Goal: Information Seeking & Learning: Check status

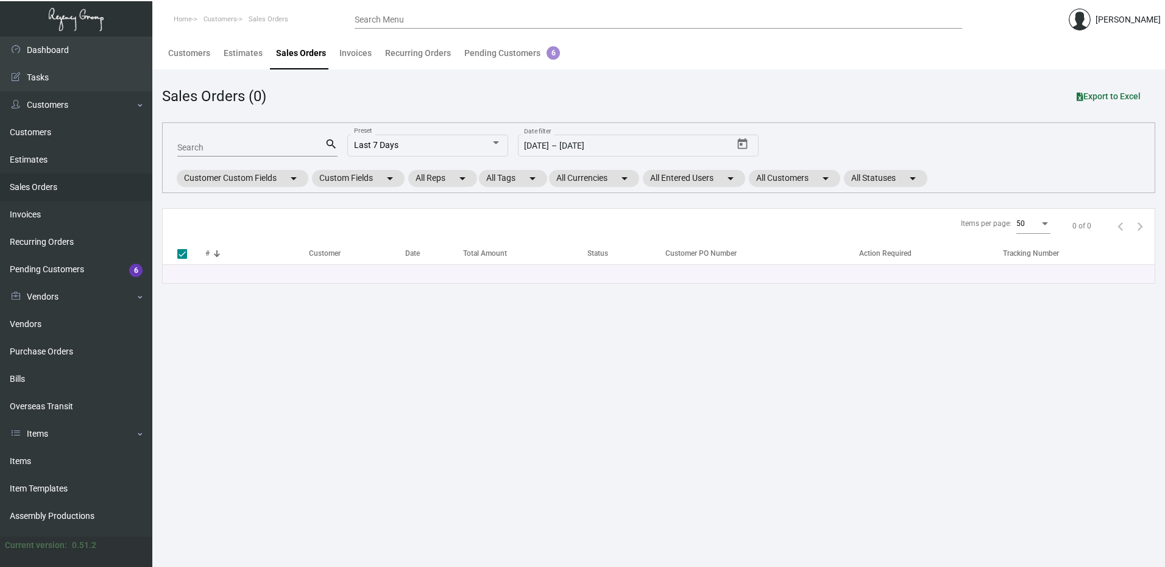
click at [437, 365] on main "Customers Estimates Sales Orders Invoices Recurring Orders Pending Customers 6 …" at bounding box center [658, 302] width 1013 height 531
click at [55, 350] on link "Purchase Orders" at bounding box center [76, 351] width 152 height 27
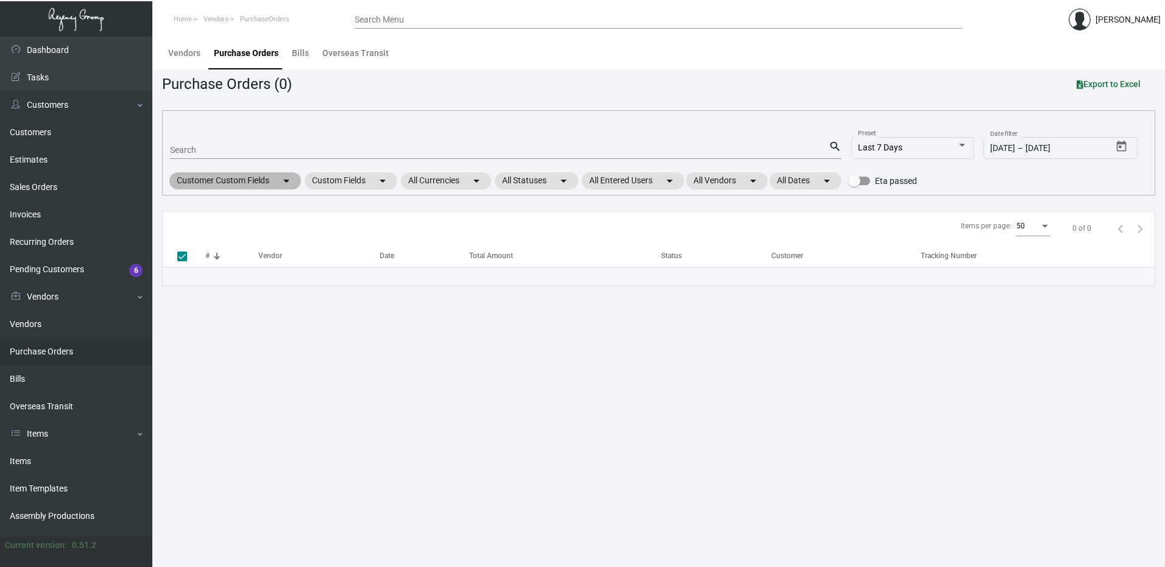
click at [289, 182] on mat-icon "arrow_drop_down" at bounding box center [286, 181] width 15 height 15
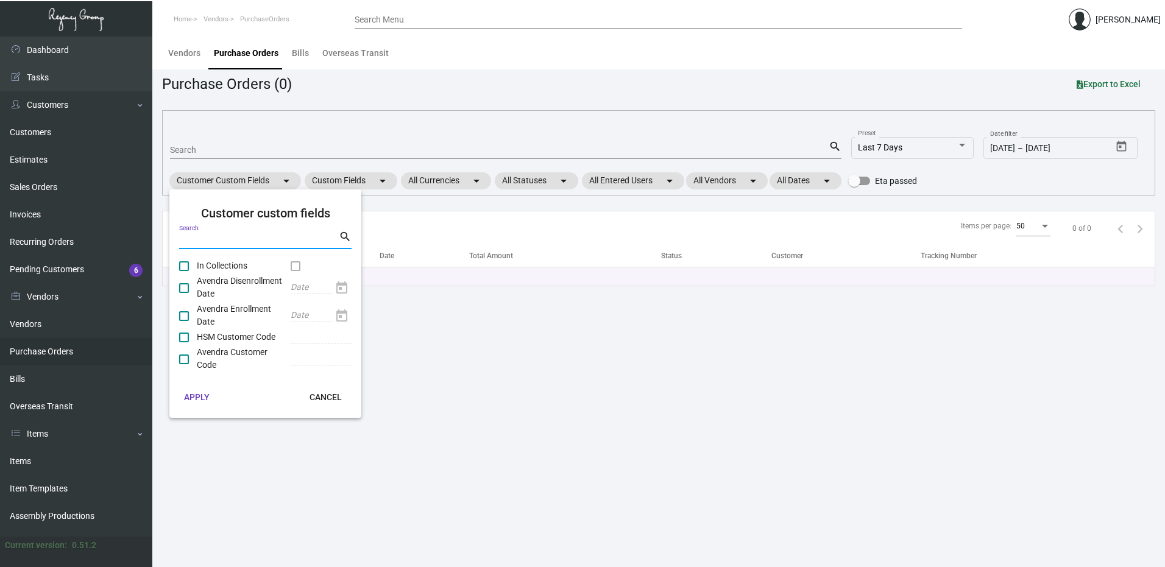
click at [214, 239] on input "Search" at bounding box center [259, 241] width 160 height 10
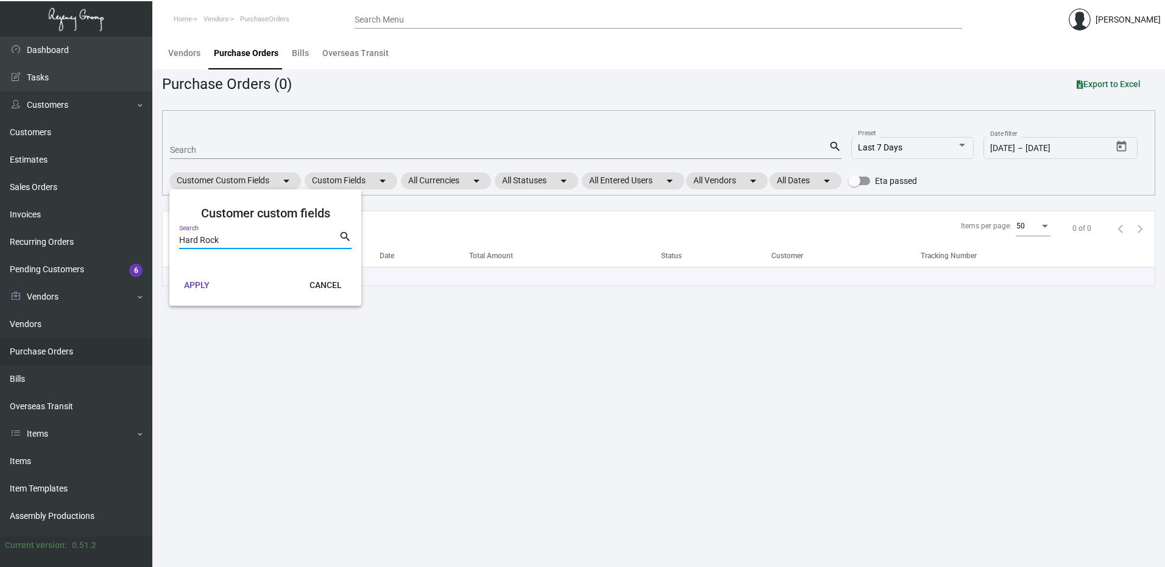
type input "Hard Rock"
click at [195, 285] on span "APPLY" at bounding box center [197, 285] width 26 height 10
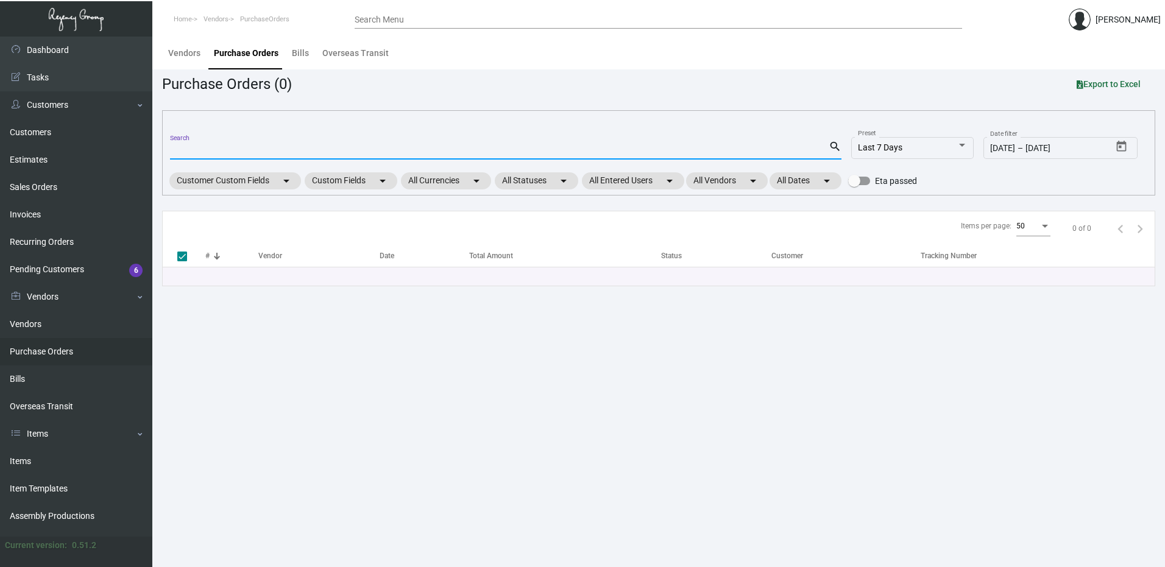
click at [191, 150] on input "Search" at bounding box center [499, 151] width 659 height 10
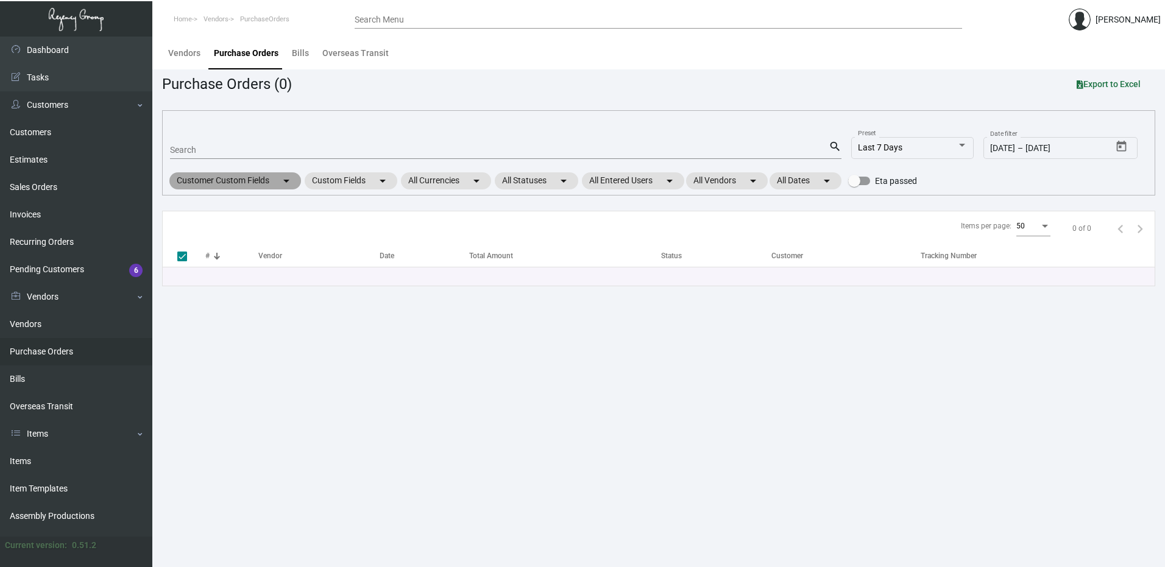
click at [246, 180] on mat-chip "Customer Custom Fields arrow_drop_down" at bounding box center [235, 180] width 132 height 17
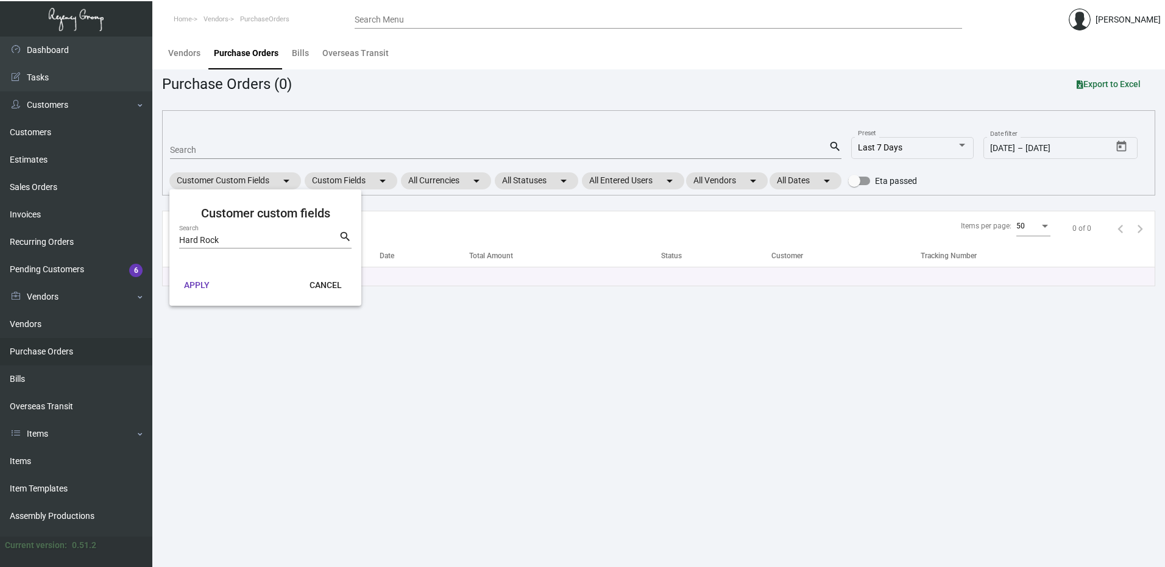
click at [238, 148] on div at bounding box center [582, 283] width 1165 height 567
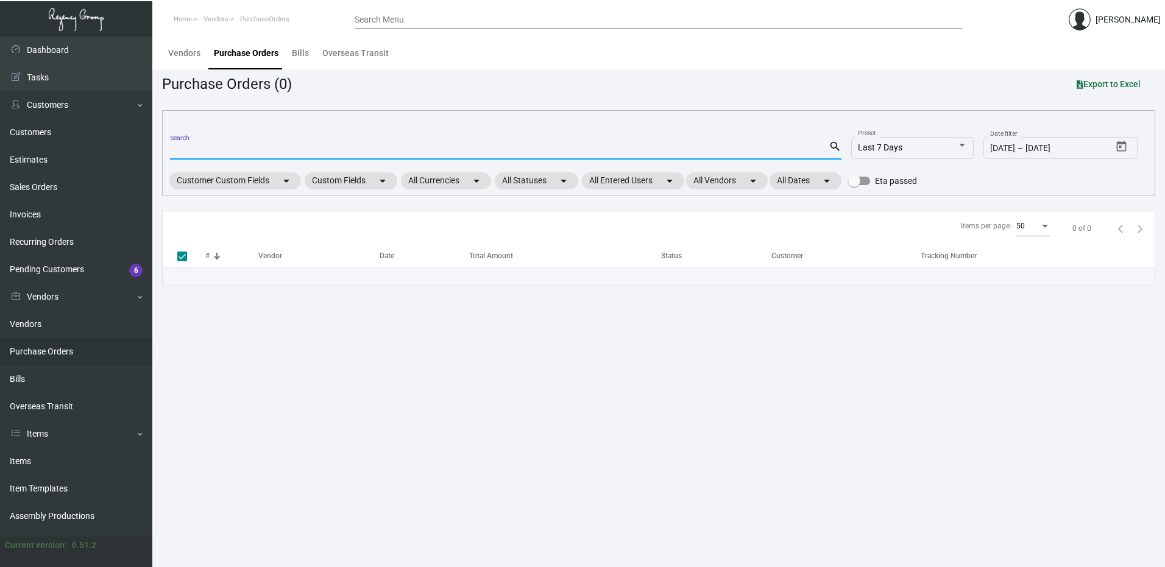
click at [228, 151] on input "Search" at bounding box center [499, 151] width 659 height 10
type input "Har"
checkbox input "false"
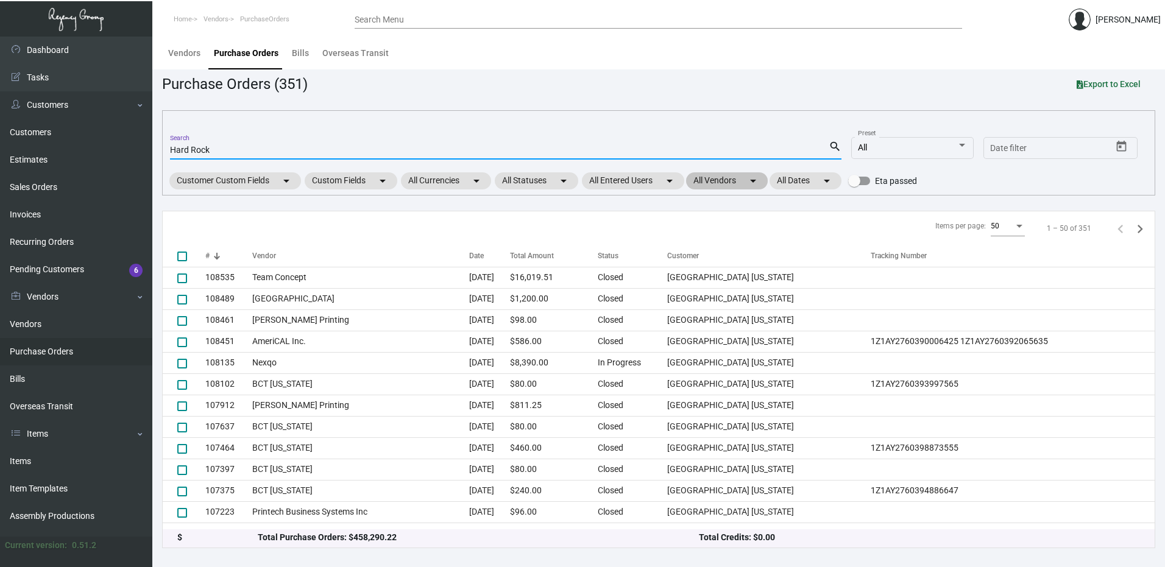
type input "Hard Rock"
click at [759, 180] on mat-icon "arrow_drop_down" at bounding box center [753, 181] width 15 height 15
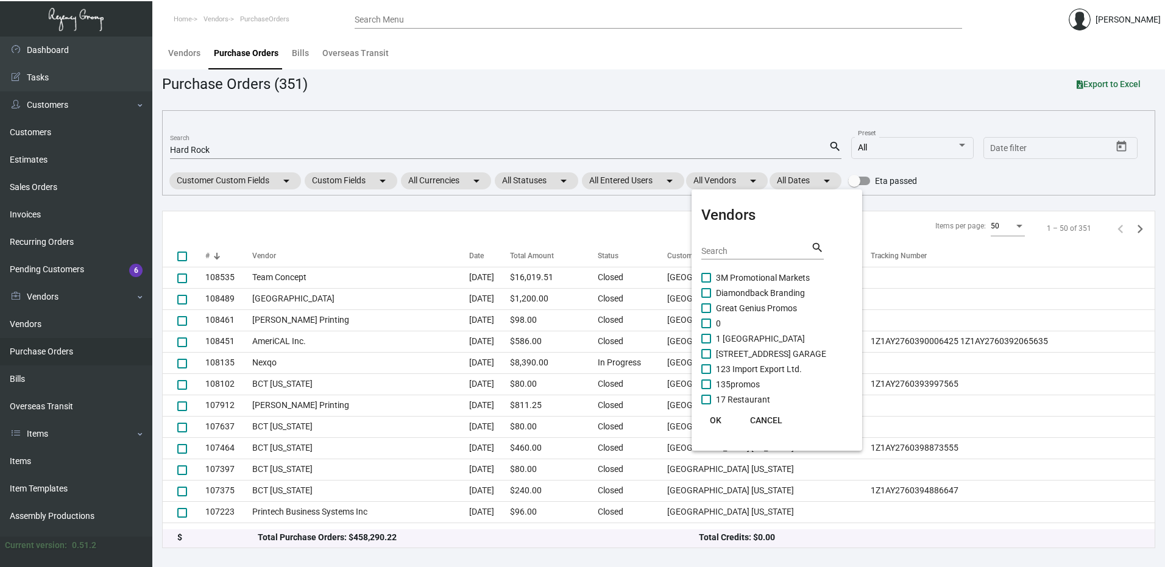
click at [726, 252] on input "Search" at bounding box center [756, 252] width 110 height 10
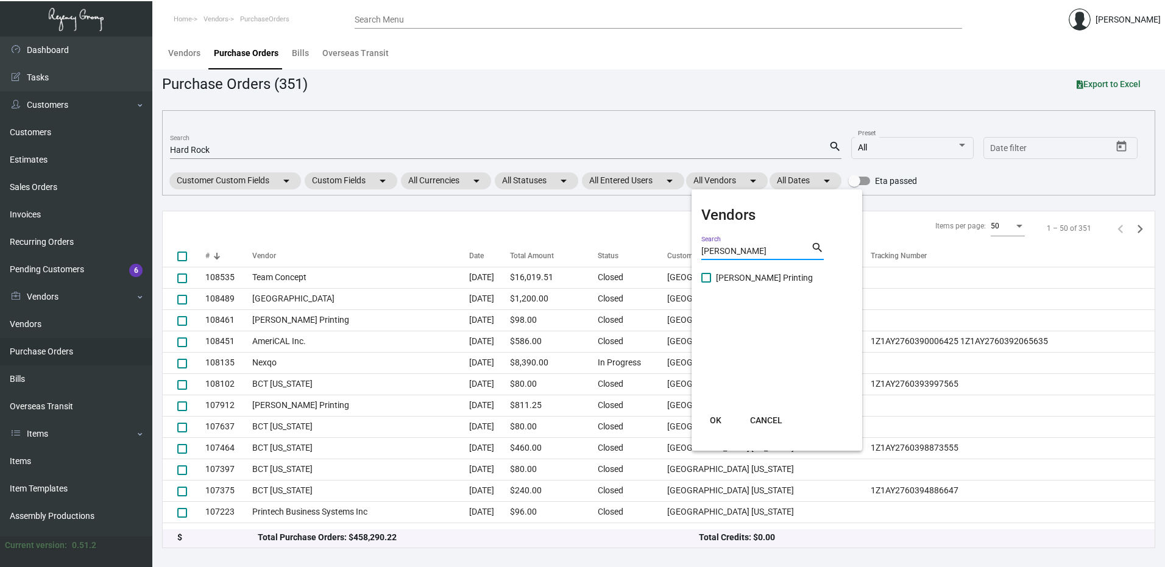
type input "[PERSON_NAME]"
click at [706, 277] on span at bounding box center [706, 278] width 10 height 10
click at [706, 283] on input "[PERSON_NAME] Printing" at bounding box center [706, 283] width 1 height 1
checkbox input "true"
click at [715, 415] on button "OK" at bounding box center [715, 420] width 39 height 22
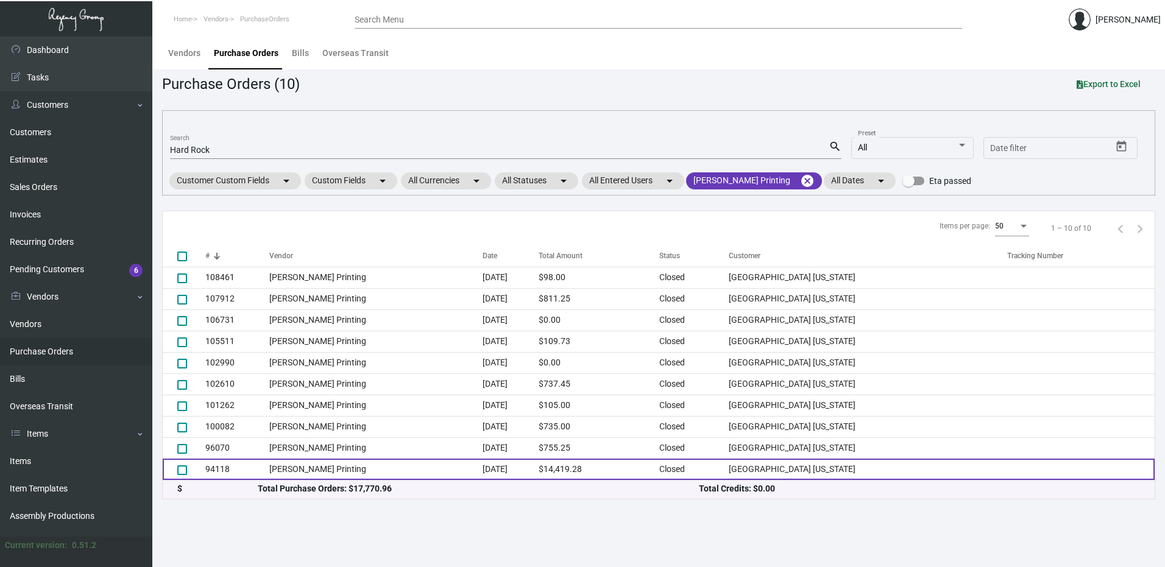
click at [302, 467] on td "[PERSON_NAME] Printing" at bounding box center [375, 469] width 213 height 21
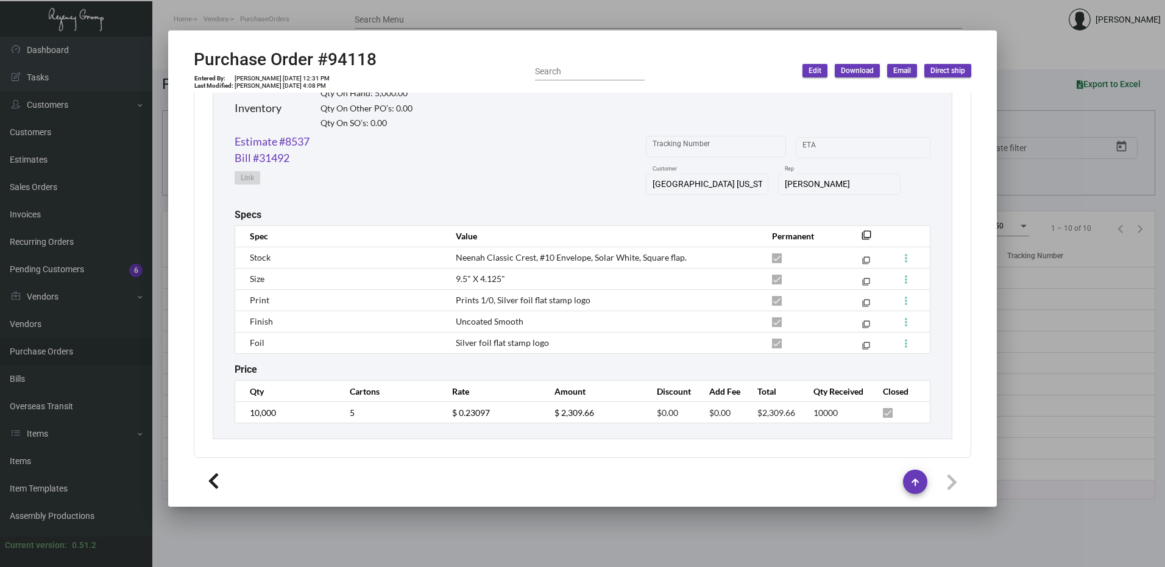
scroll to position [2215, 0]
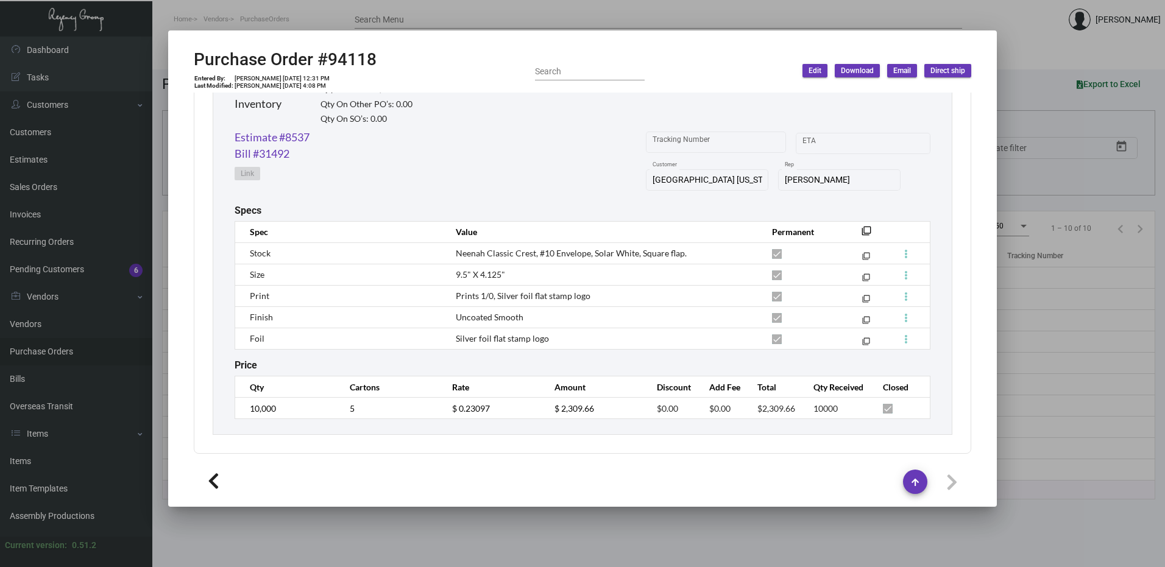
click at [473, 13] on div at bounding box center [582, 283] width 1165 height 567
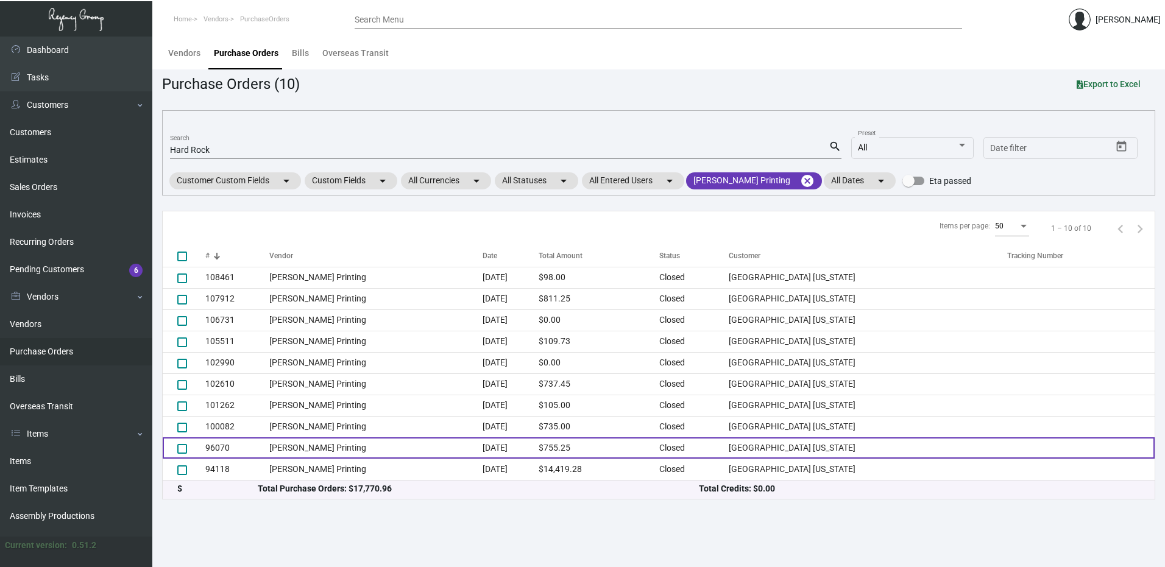
click at [224, 442] on td "96070" at bounding box center [237, 447] width 64 height 21
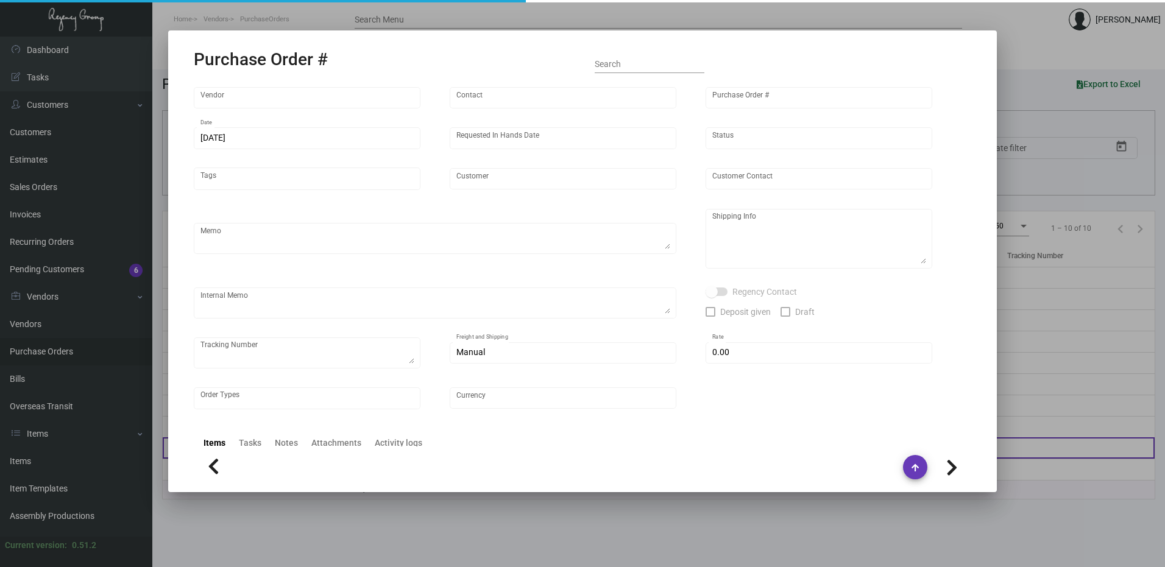
type input "[PERSON_NAME] Printing"
type input "[PERSON_NAME]"
type input "96070"
type input "[DATE]"
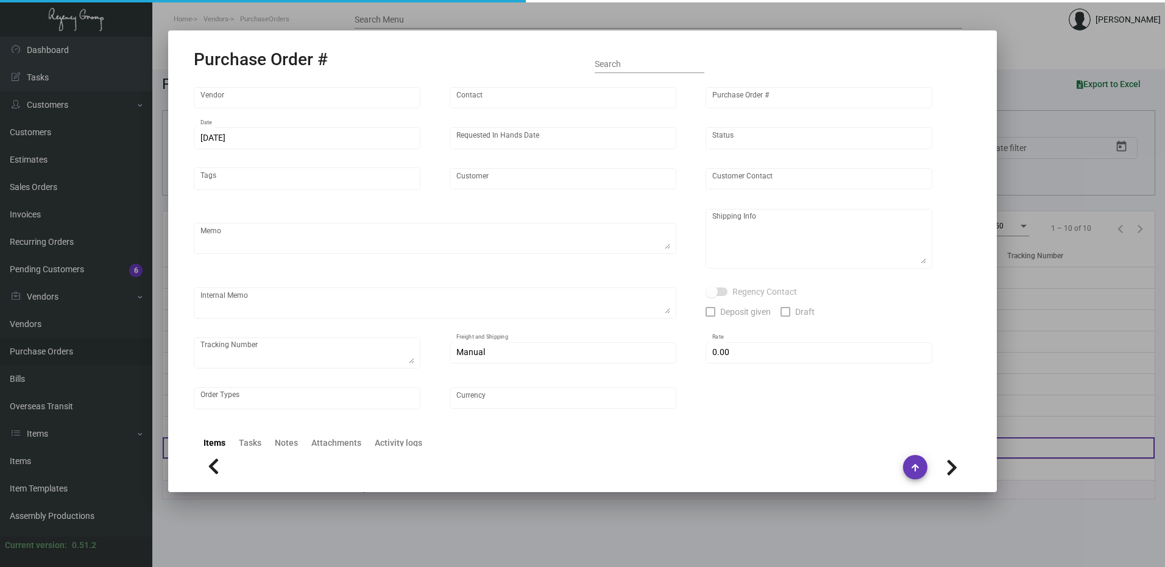
type input "[GEOGRAPHIC_DATA] [US_STATE]"
type textarea "please send two samples to my attention when received?---[PERSON_NAME] Please s…"
type textarea "The Regency Group – NJ Warehouse Attn: Receiving Department [STREET_ADDRESS]"
type textarea "Partial Shipment due to warehouse [DATE] - 2 samples requested to be sent the N…"
type input "$ 0.00"
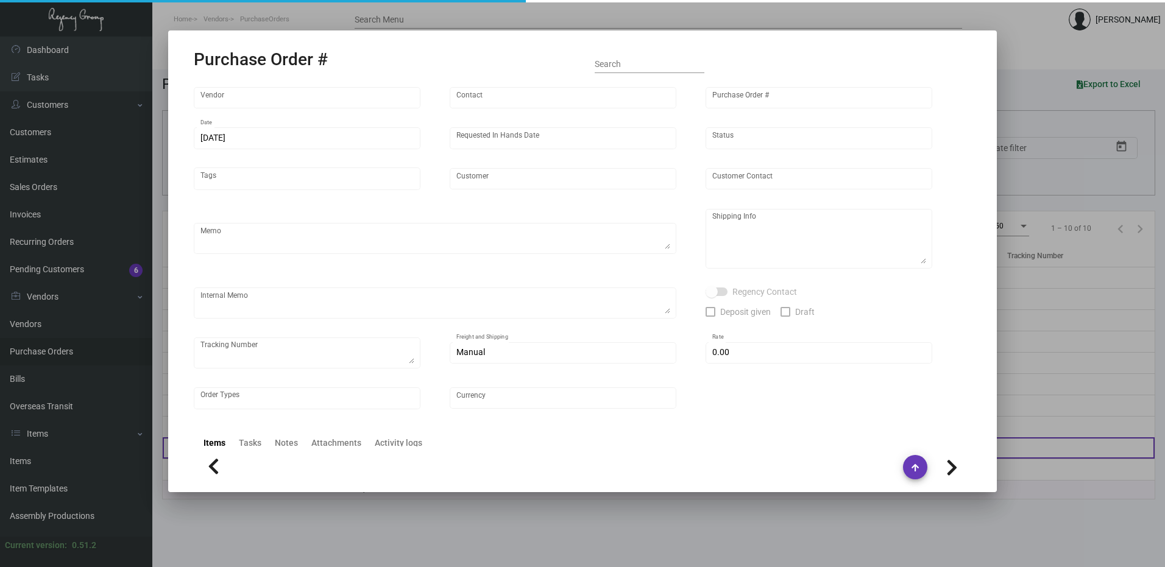
type input "United States Dollar $"
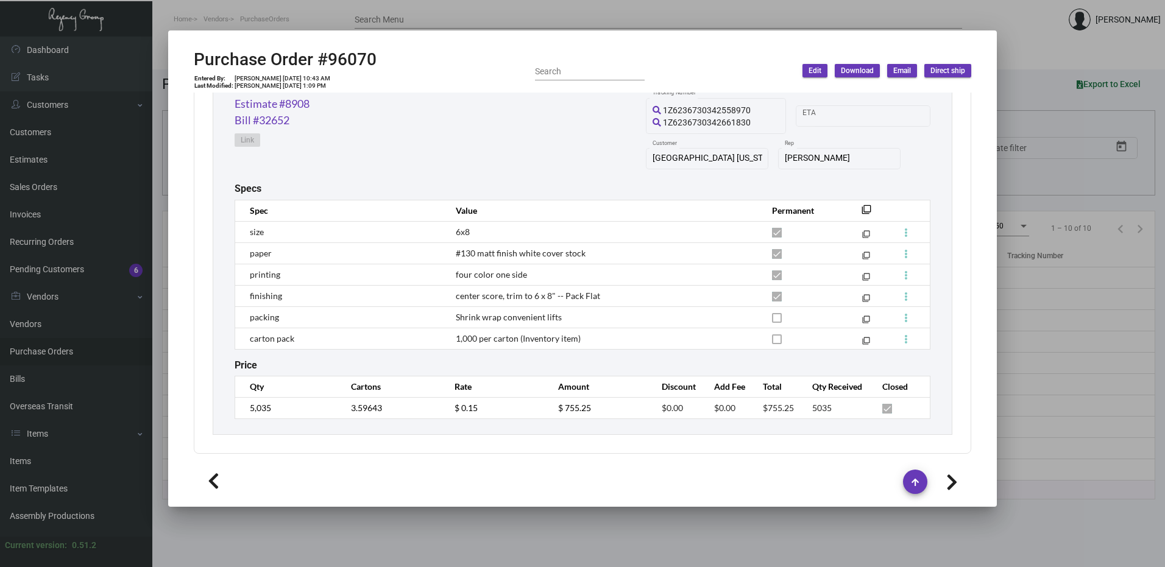
scroll to position [432, 0]
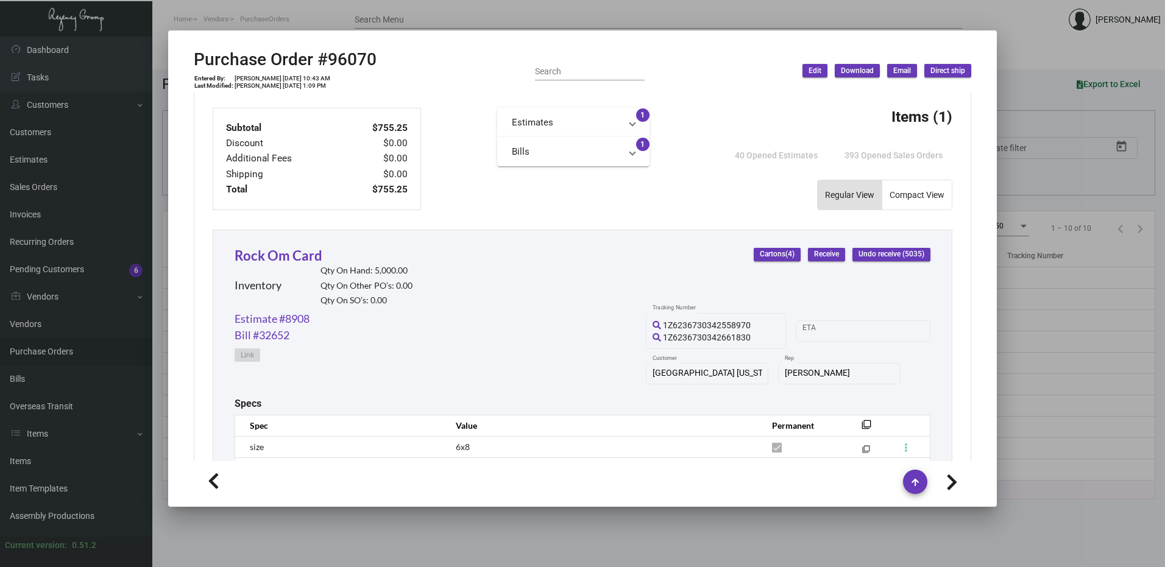
click at [588, 15] on div at bounding box center [582, 283] width 1165 height 567
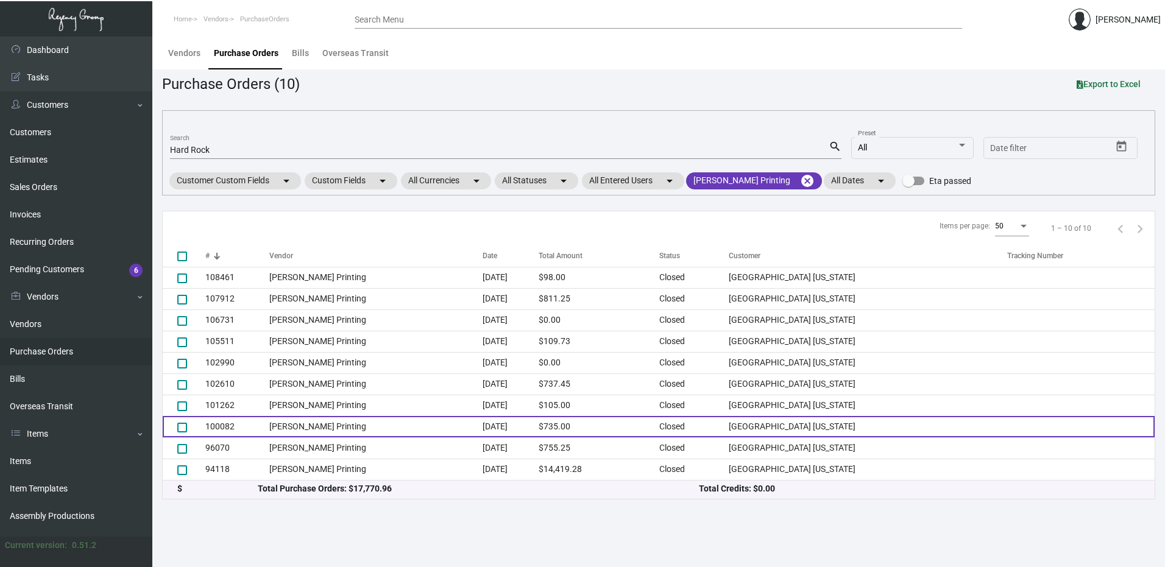
click at [222, 428] on td "100082" at bounding box center [237, 426] width 64 height 21
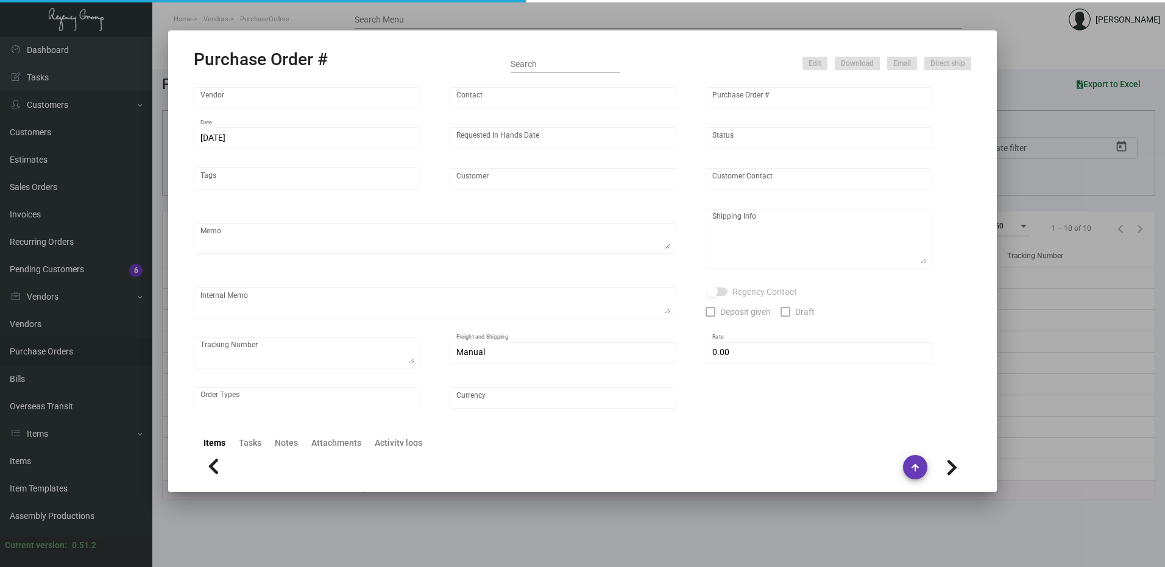
type input "[PERSON_NAME] Printing"
type input "[PERSON_NAME]"
type input "100082"
type input "[DATE]"
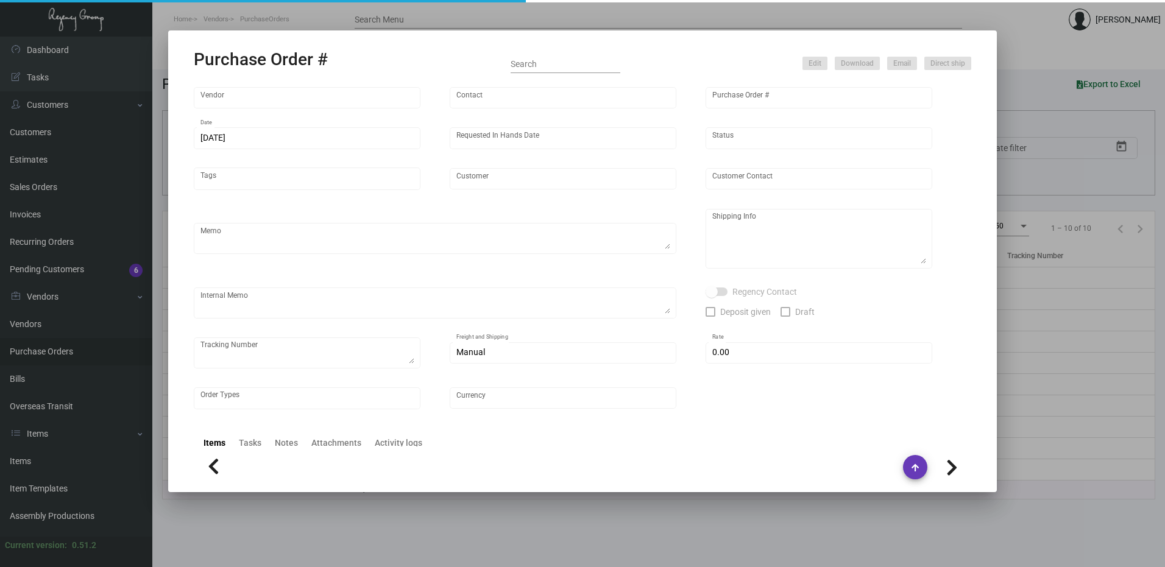
type input "[GEOGRAPHIC_DATA] [US_STATE]"
type textarea "PLEASE SEND PDF PROOFS TO OUR ART TEAM ; [EMAIL_ADDRESS][DOMAIN_NAME] WITH ME I…"
type textarea "Split Shipping - See below 2K to : [GEOGRAPHIC_DATA] [US_STATE] - [PERSON_NAME]…"
type textarea "8.7 - Proofs sent over; APPROVED. 8.18 - Per Vendor, shipping [DATE] or latest …"
type input "$ 0.00"
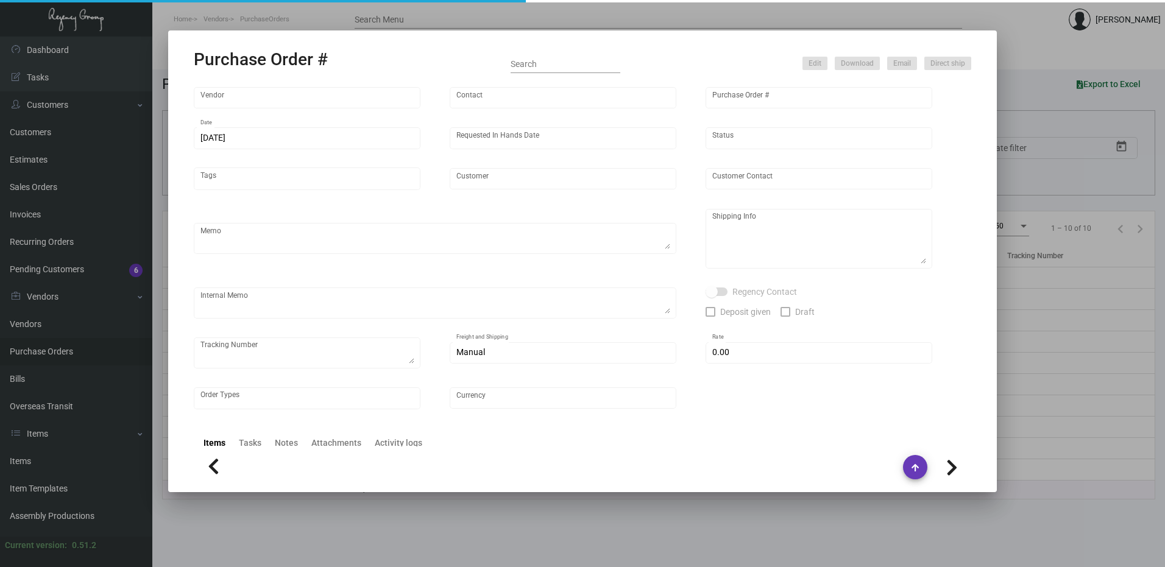
type input "United States Dollar $"
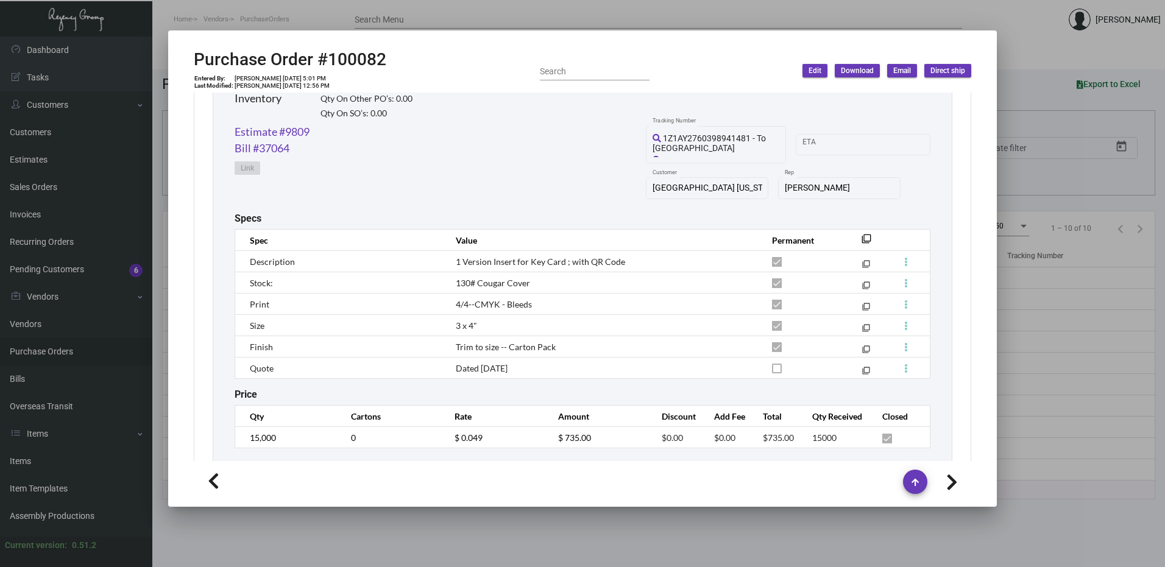
scroll to position [648, 0]
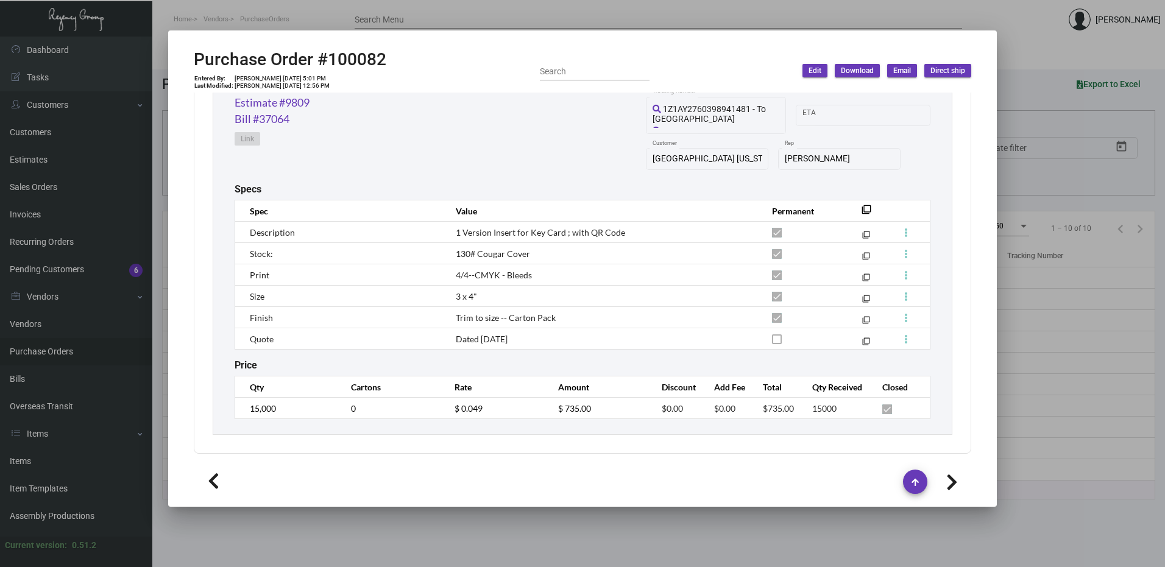
click at [502, 15] on div at bounding box center [582, 283] width 1165 height 567
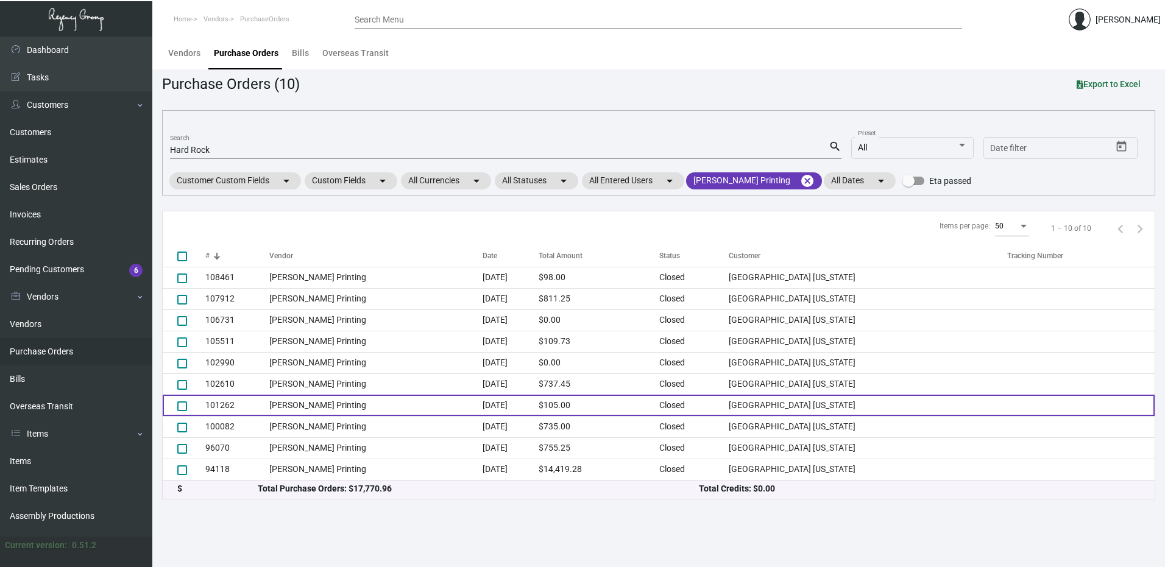
click at [228, 402] on td "101262" at bounding box center [237, 405] width 64 height 21
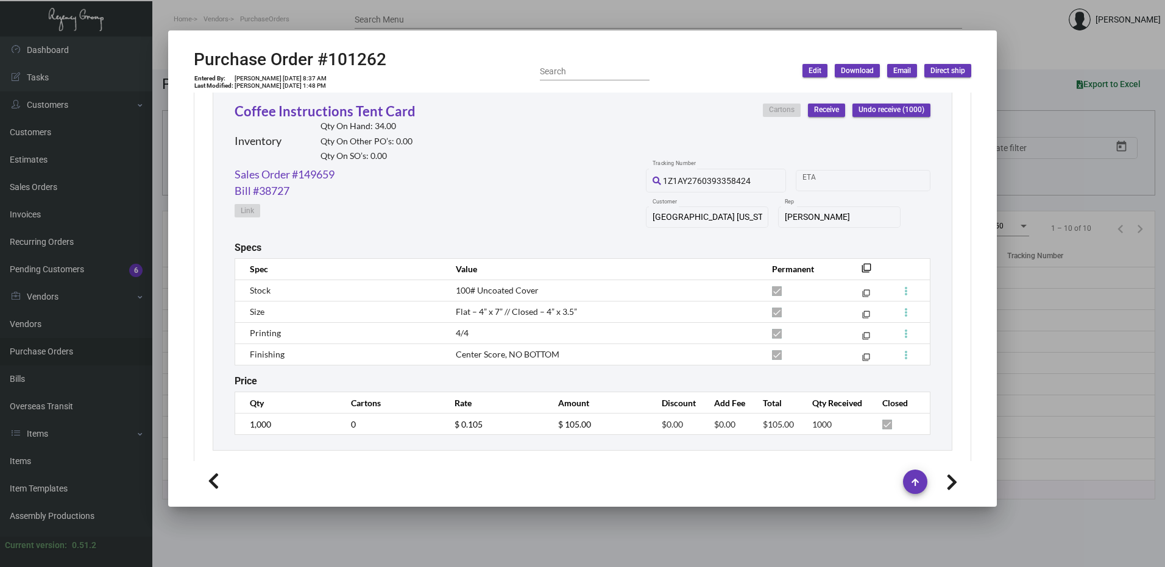
scroll to position [592, 0]
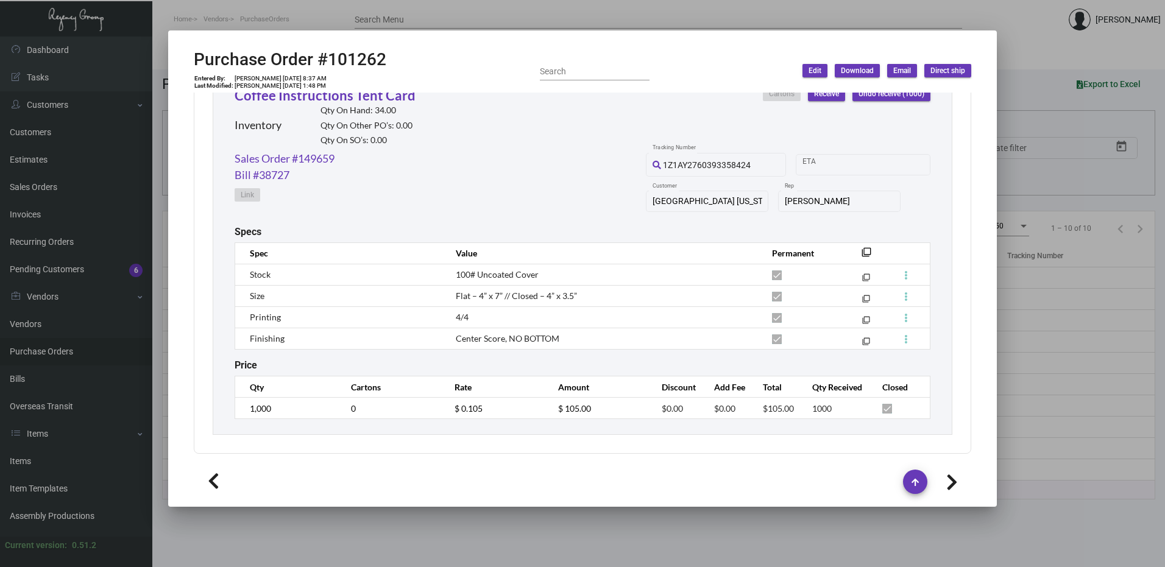
click at [561, 13] on div at bounding box center [582, 283] width 1165 height 567
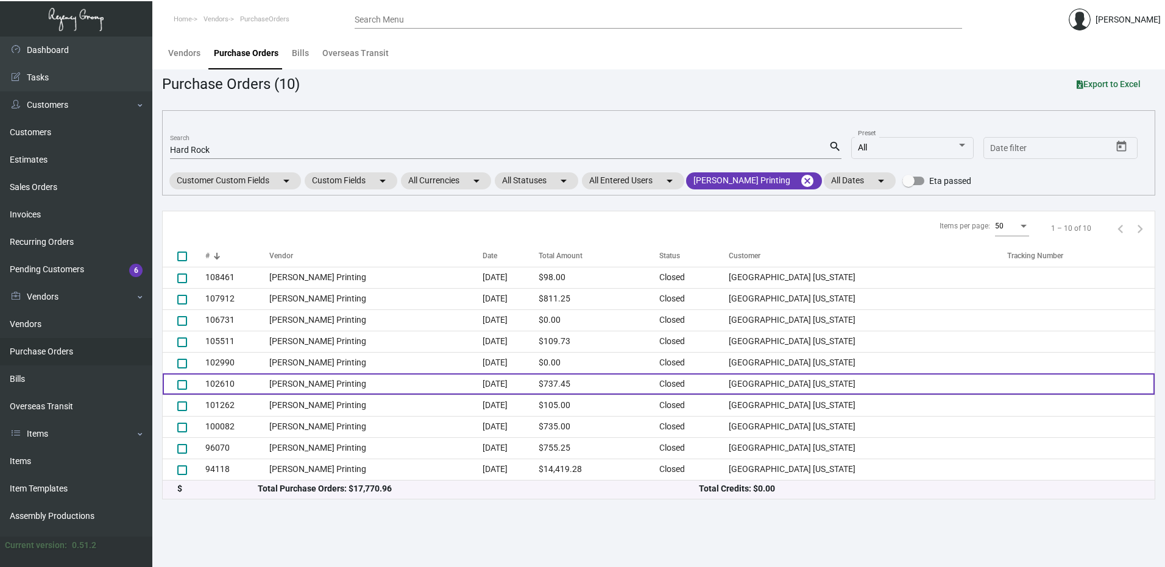
click at [219, 381] on td "102610" at bounding box center [237, 384] width 64 height 21
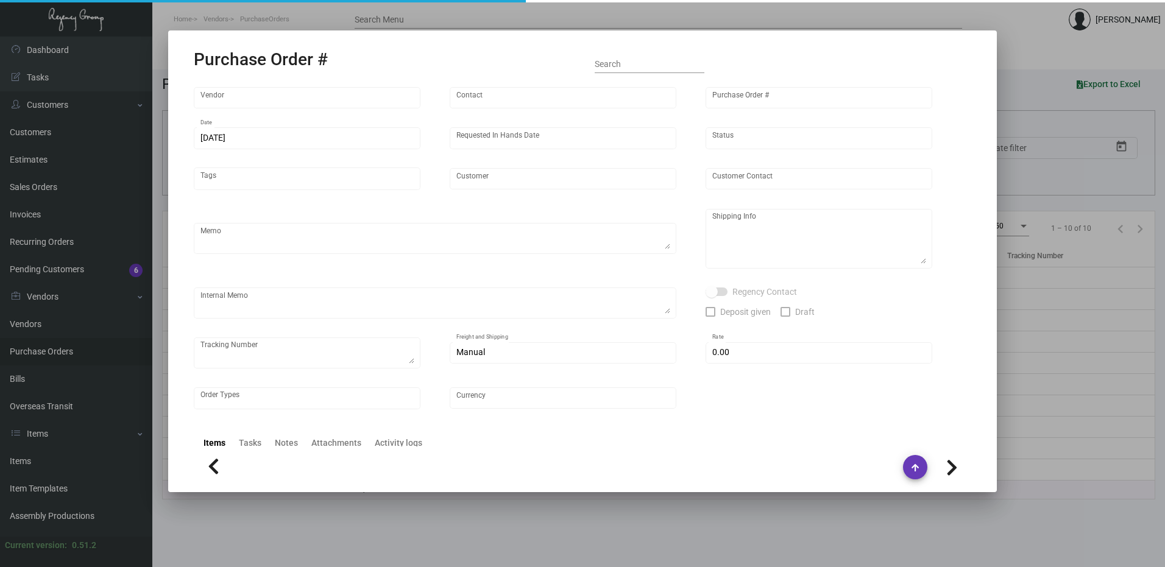
type input "[PERSON_NAME] Printing"
type input "[PERSON_NAME]"
type input "102610"
type input "[DATE]"
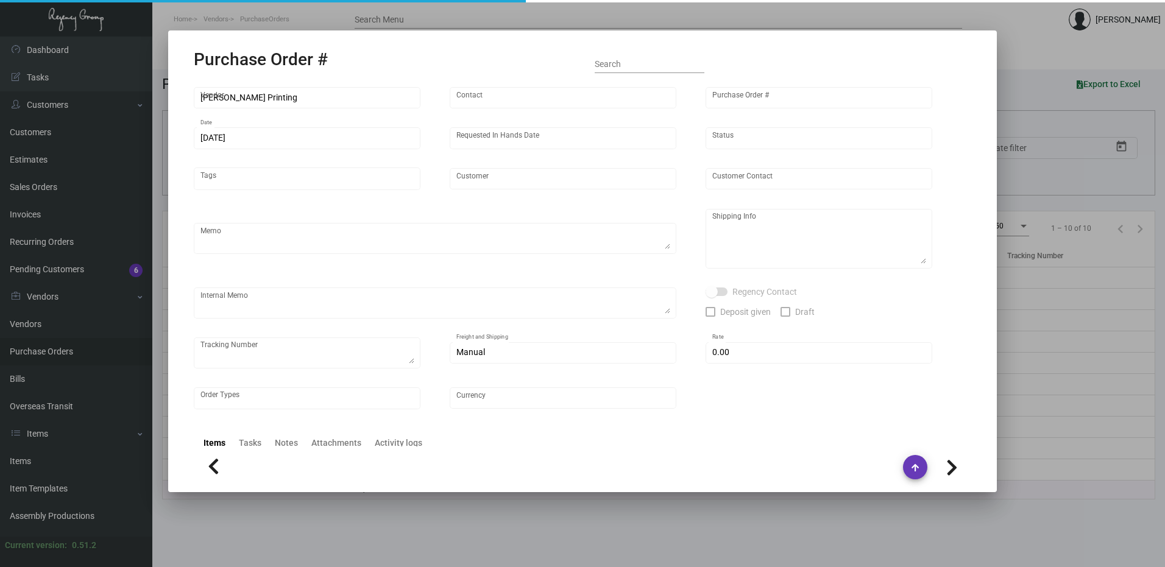
type input "[GEOGRAPHIC_DATA] [US_STATE]"
type textarea "PLEASE SEND PDF PROOFS TO OUR ART TEAM ; [EMAIL_ADDRESS][DOMAIN_NAME] WITH ME I…"
type textarea "Regency Group NJ - [PERSON_NAME] [STREET_ADDRESS]"
type textarea "12.7 - The last job was printed incorrectly with the QR Code cut off, this is a…"
checkbox input "true"
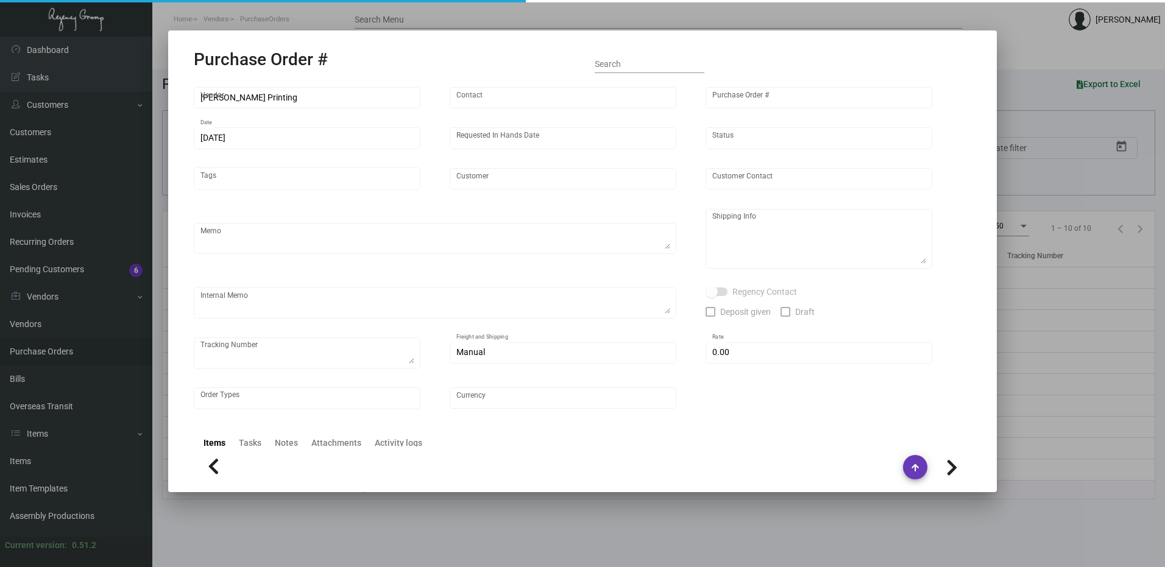
type input "$ 0.00"
type input "United States Dollar $"
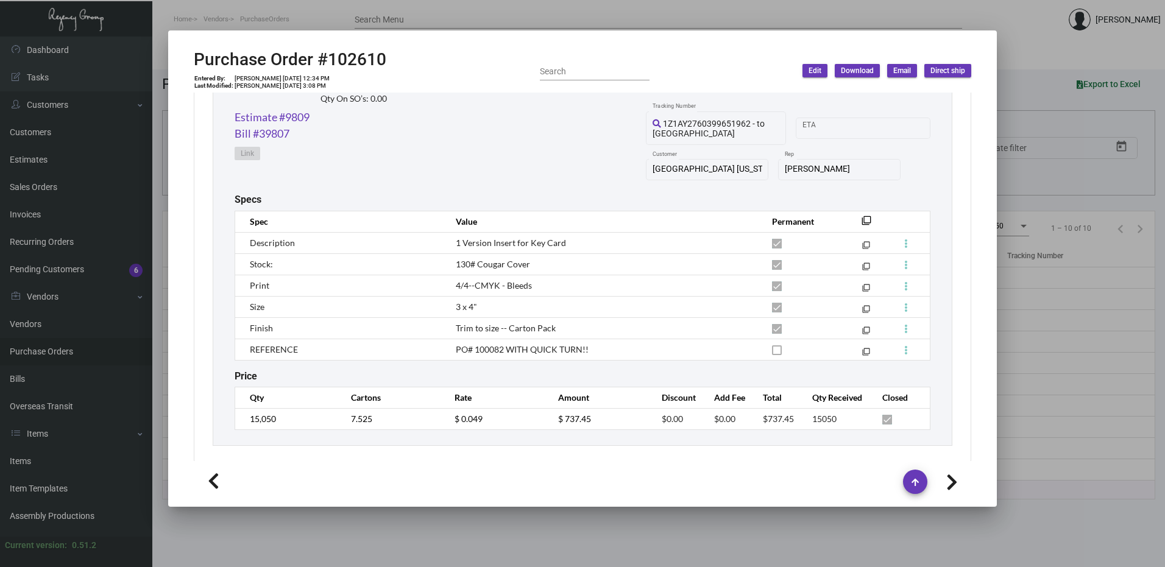
scroll to position [635, 0]
click at [500, 16] on div at bounding box center [582, 283] width 1165 height 567
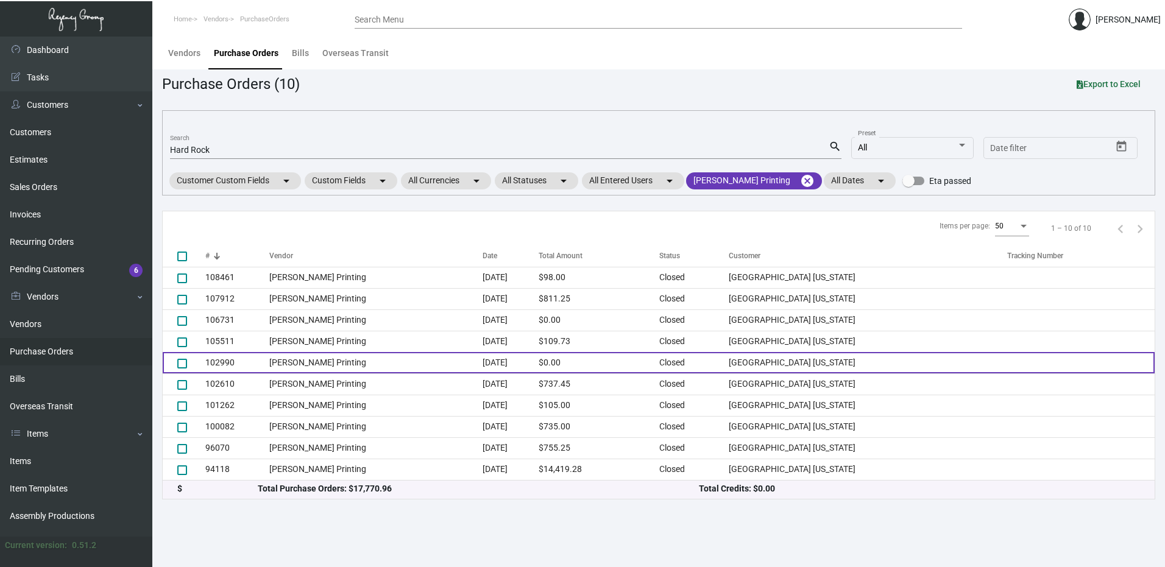
click at [221, 361] on td "102990" at bounding box center [237, 362] width 64 height 21
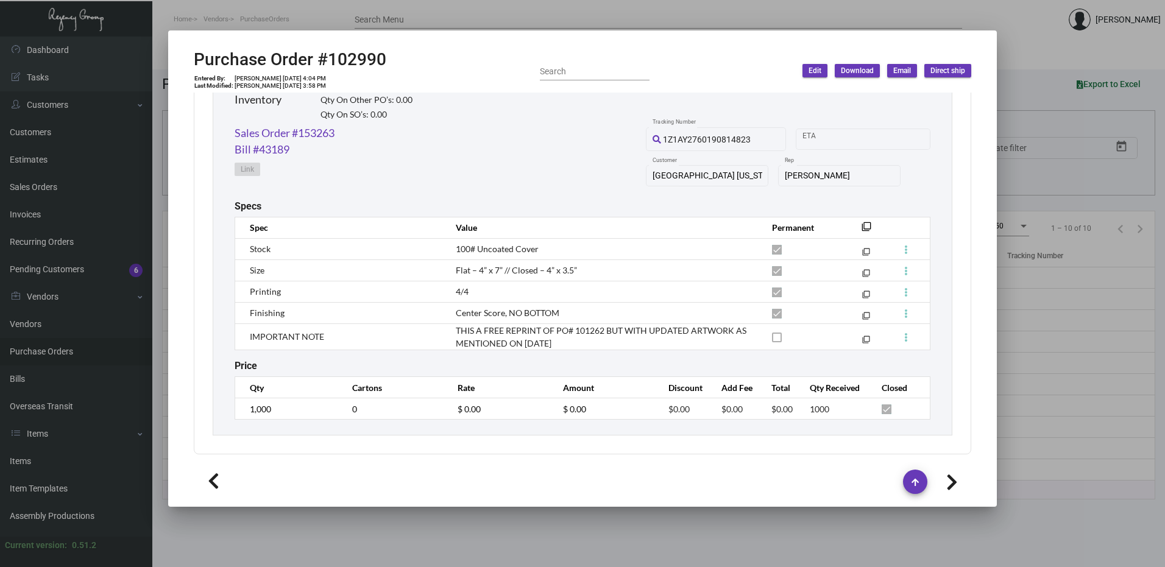
scroll to position [618, 0]
click at [481, 7] on div at bounding box center [582, 283] width 1165 height 567
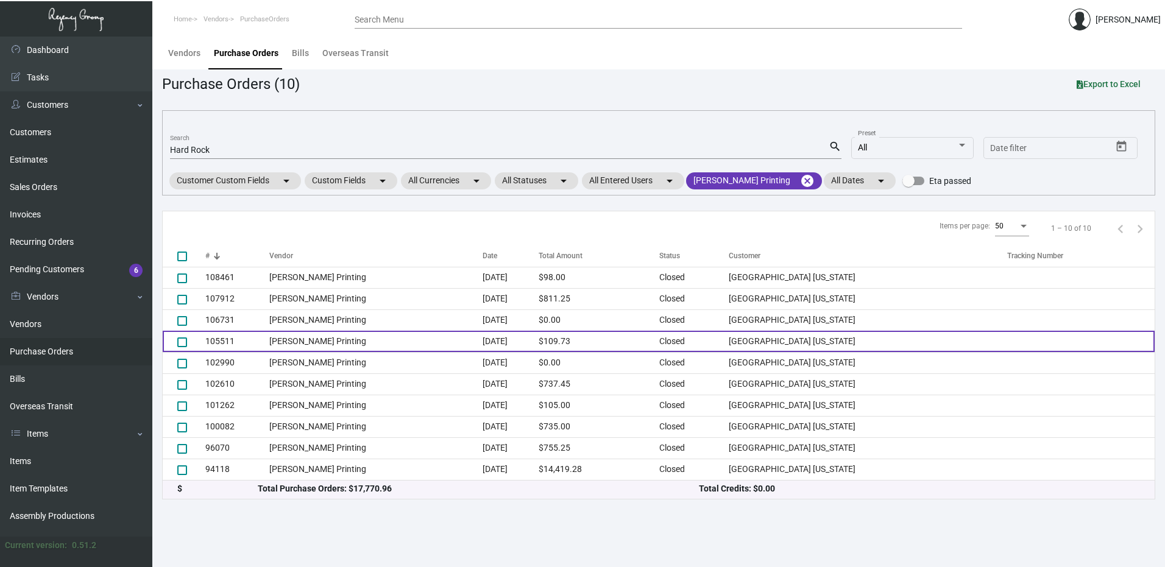
click at [223, 337] on td "105511" at bounding box center [237, 341] width 64 height 21
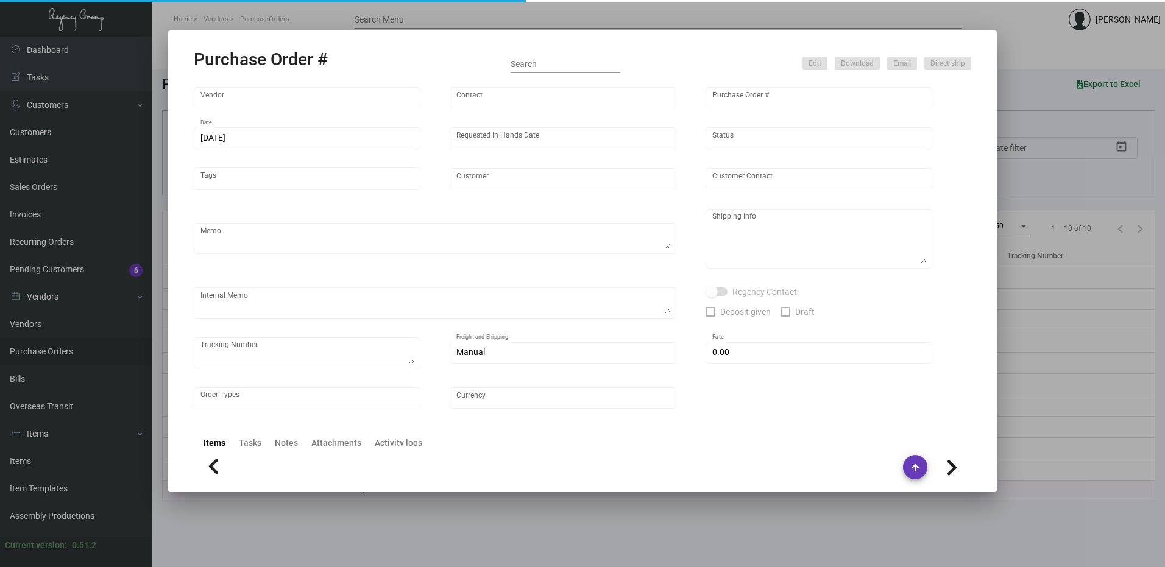
type input "[PERSON_NAME] Printing"
type input "[PERSON_NAME]"
type input "105511"
type input "[DATE]"
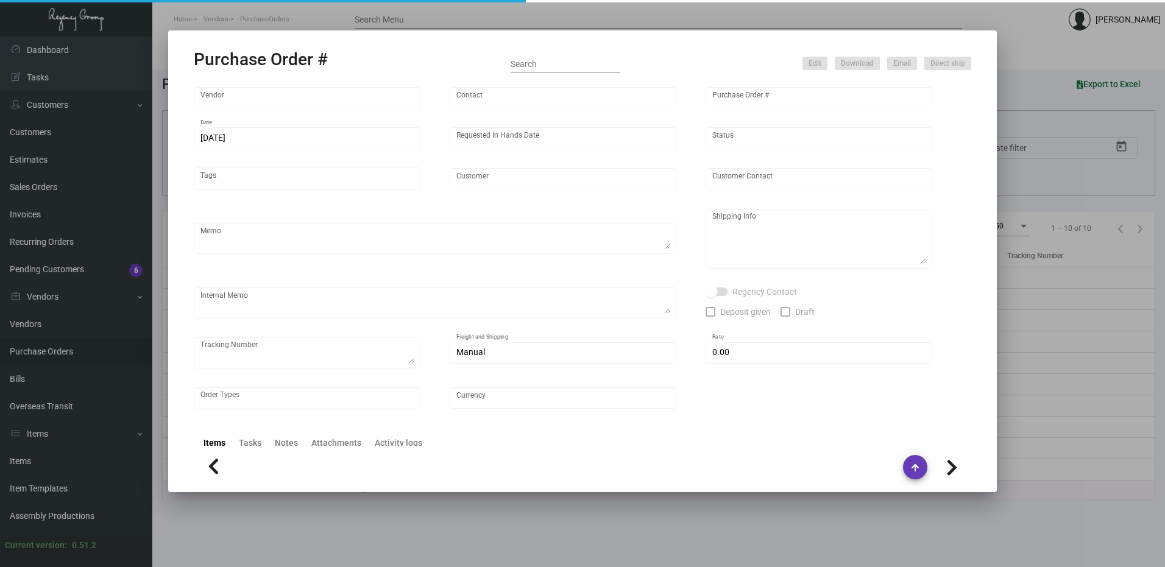
type input "[GEOGRAPHIC_DATA] [US_STATE]"
type textarea "***ANY PRICE DISCREPANCY MUST BE CALLED OUT PRIOR TO PROCEEDING WITH THIS ORDER…"
type textarea "Regency Group NJ - [PERSON_NAME] [STREET_ADDRESS]"
type textarea "[DATE] Shipped from [PERSON_NAME] Printing by UPS Ground Cost $9.26"
checkbox input "true"
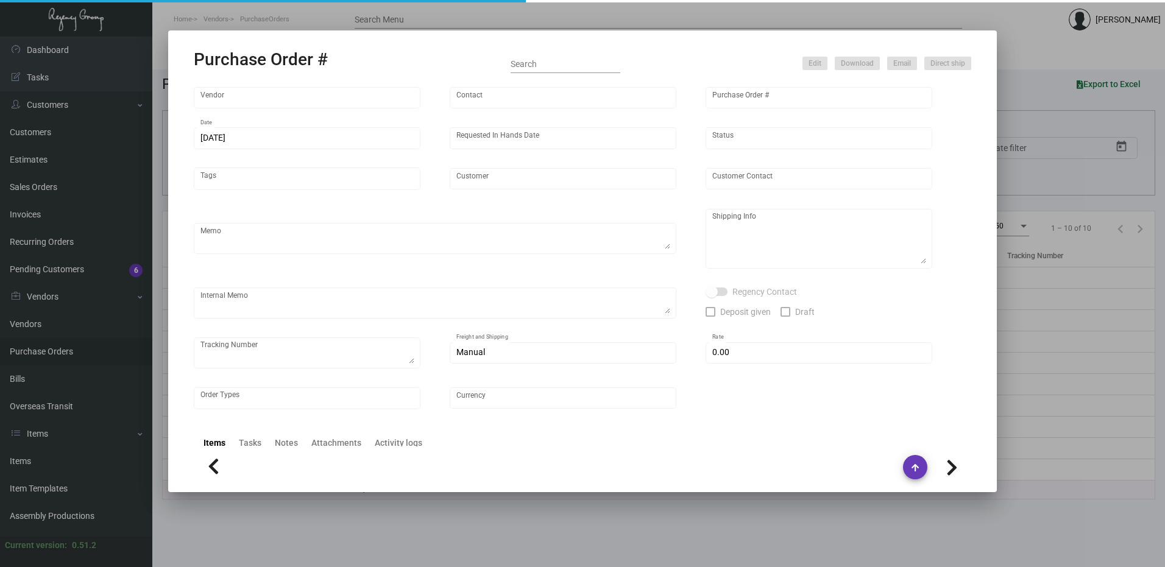
type input "$ 0.00"
type input "United States Dollar $"
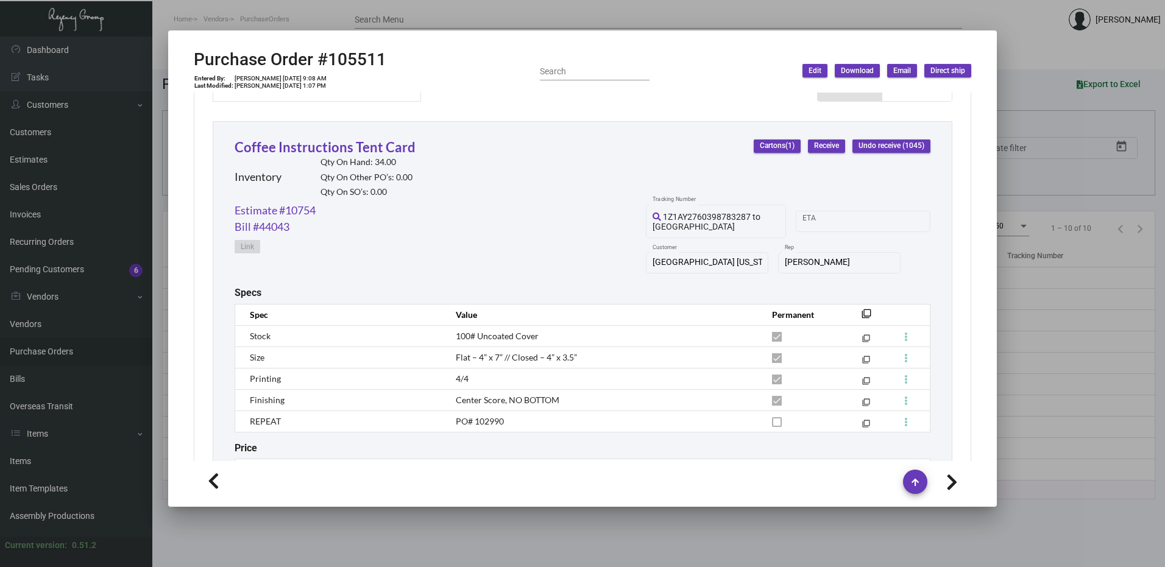
scroll to position [614, 0]
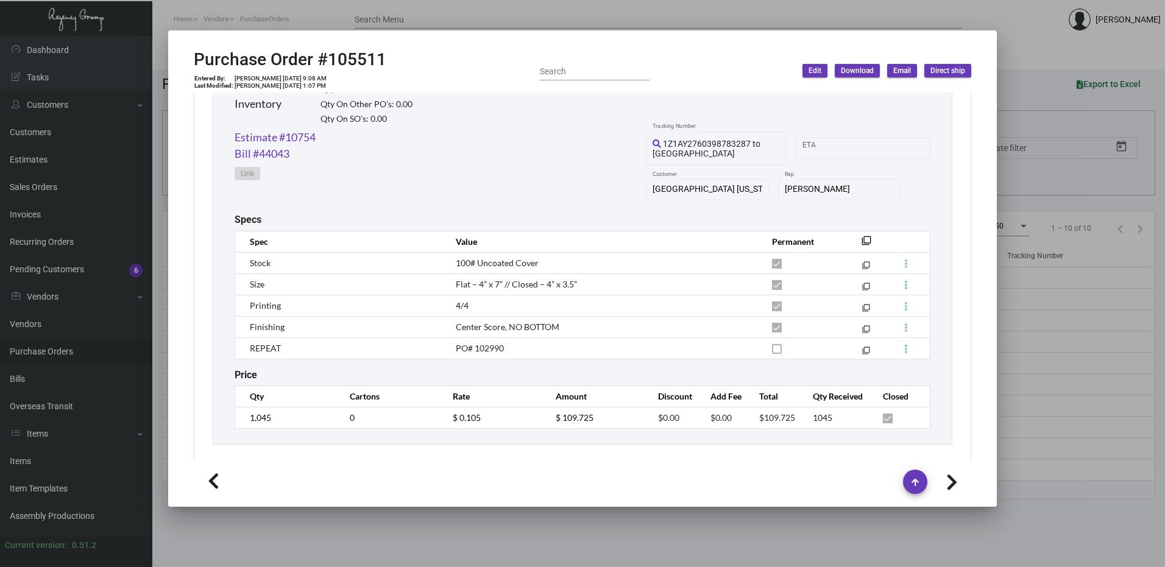
click at [481, 13] on div at bounding box center [582, 283] width 1165 height 567
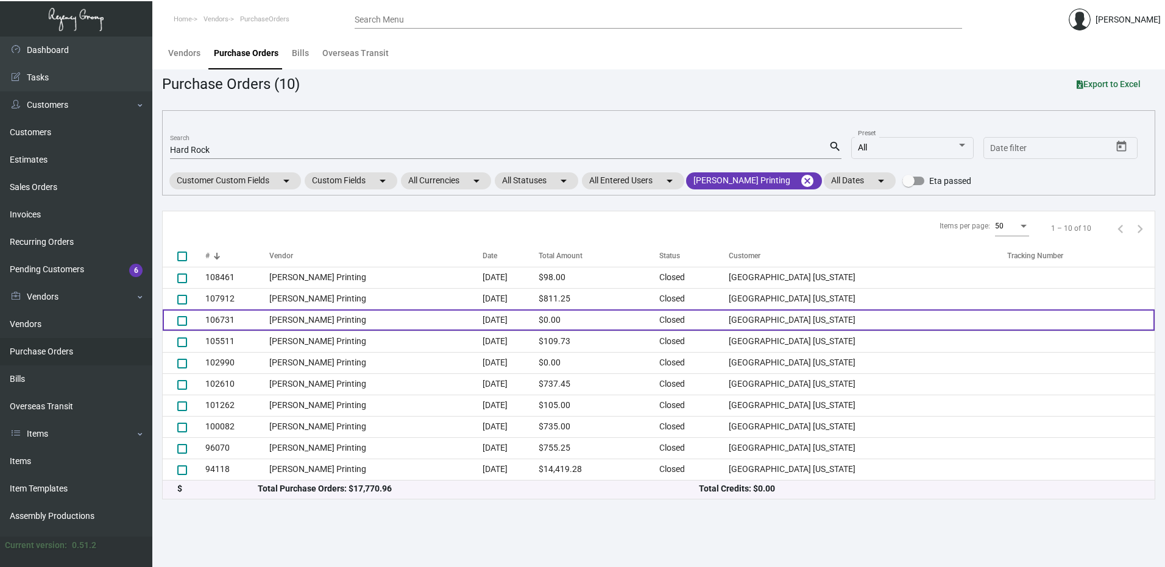
click at [224, 319] on td "106731" at bounding box center [237, 320] width 64 height 21
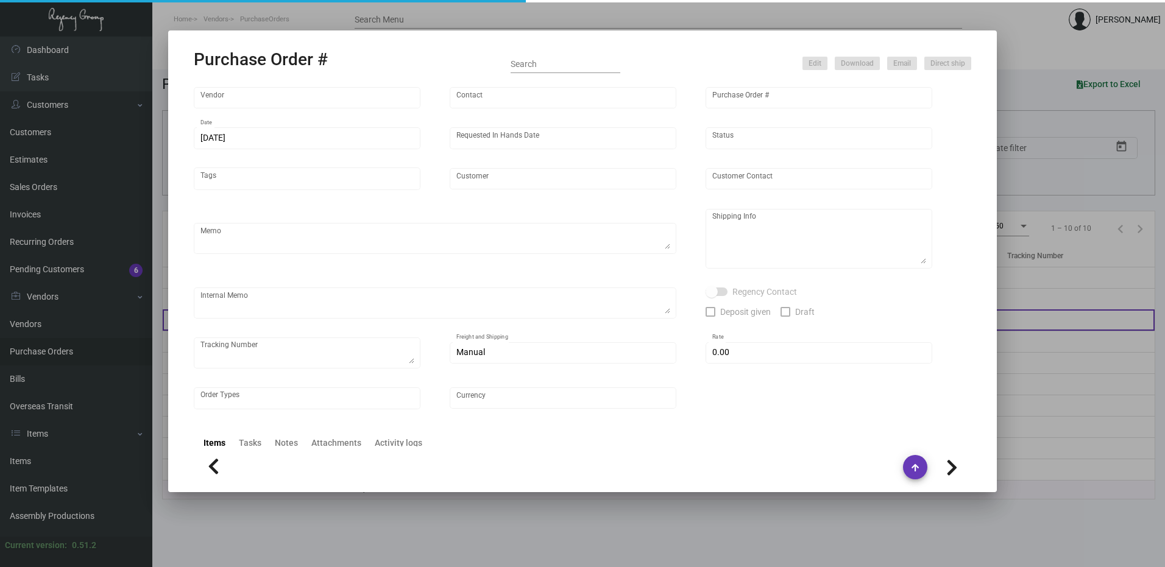
type input "[PERSON_NAME] Printing"
type input "[PERSON_NAME]"
type input "106731"
type input "[DATE]"
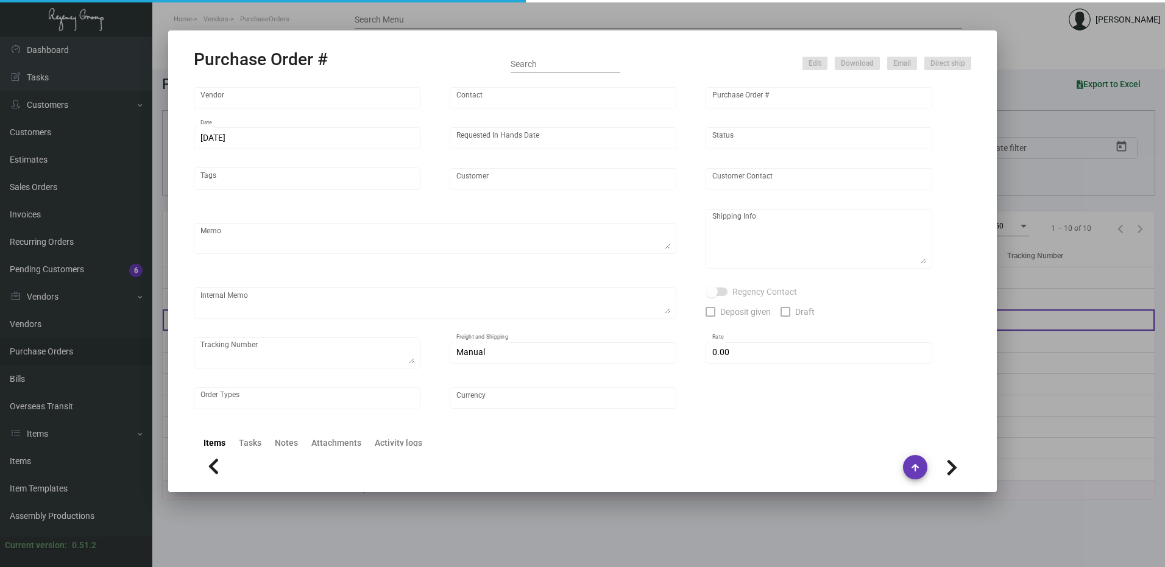
type input "[GEOGRAPHIC_DATA] [US_STATE]"
type textarea "Regency Group NJ - [PERSON_NAME] [STREET_ADDRESS]"
type textarea "When receive it, show to [PERSON_NAME] before shipping to client [DATE] Shipped…"
checkbox input "true"
type input "$ 0.00"
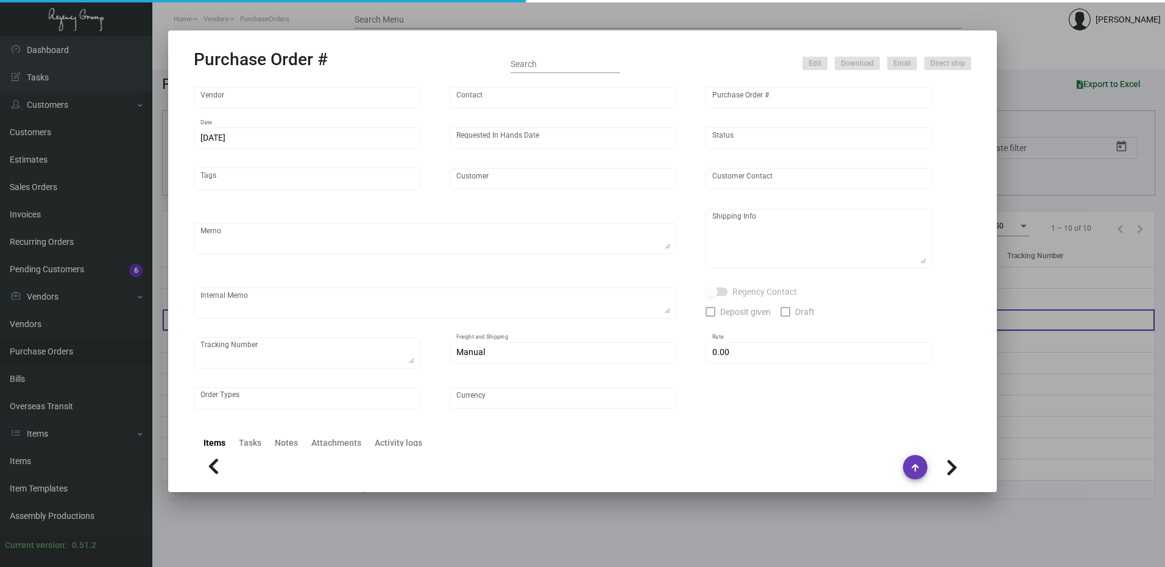
type input "United States Dollar $"
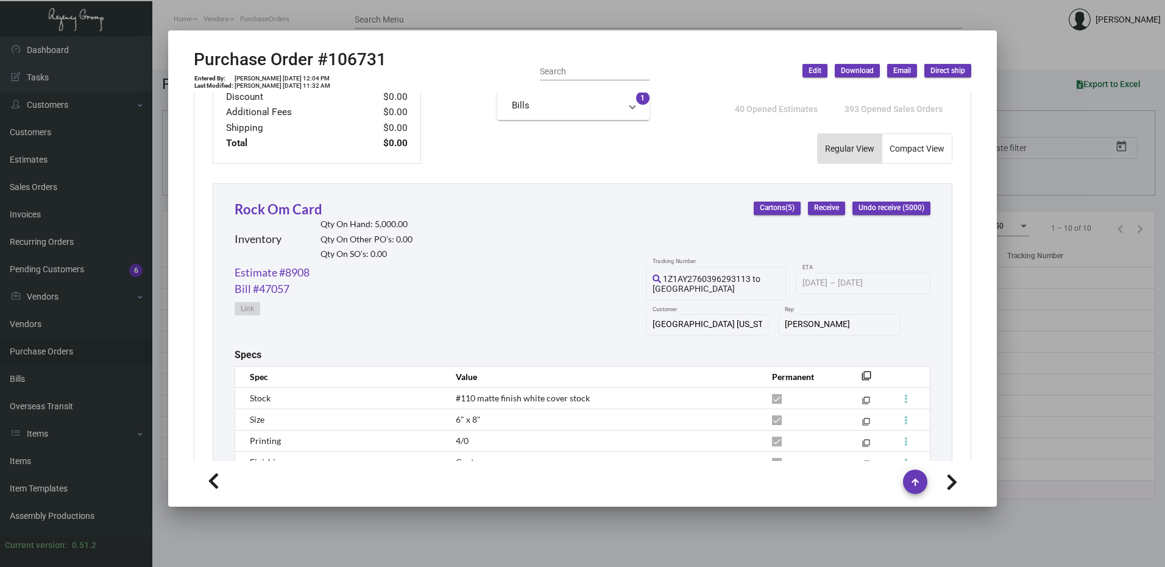
scroll to position [469, 0]
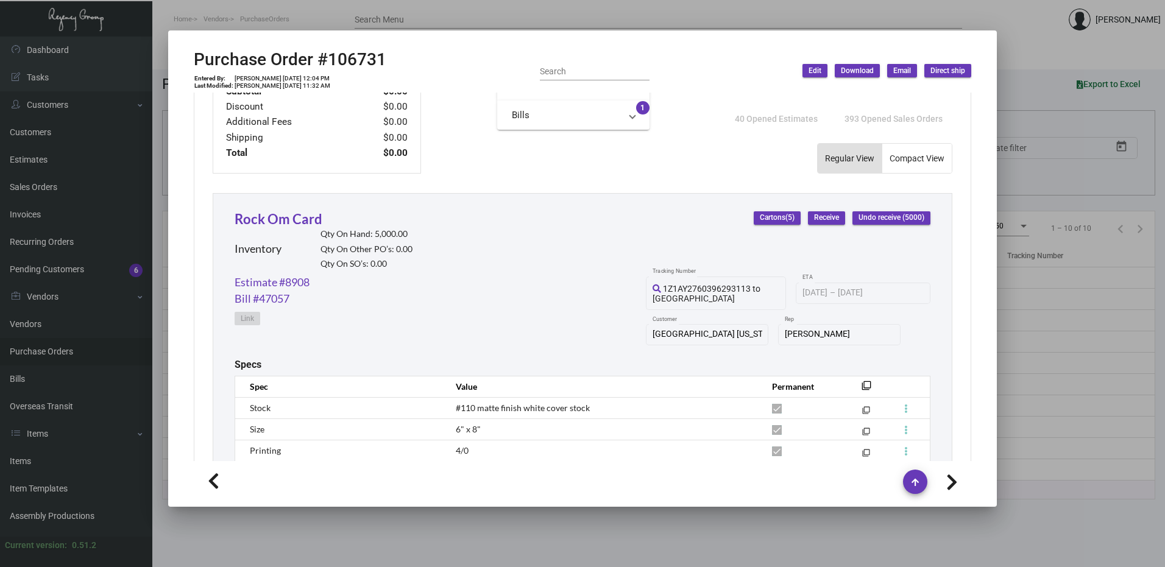
click at [473, 10] on div at bounding box center [582, 283] width 1165 height 567
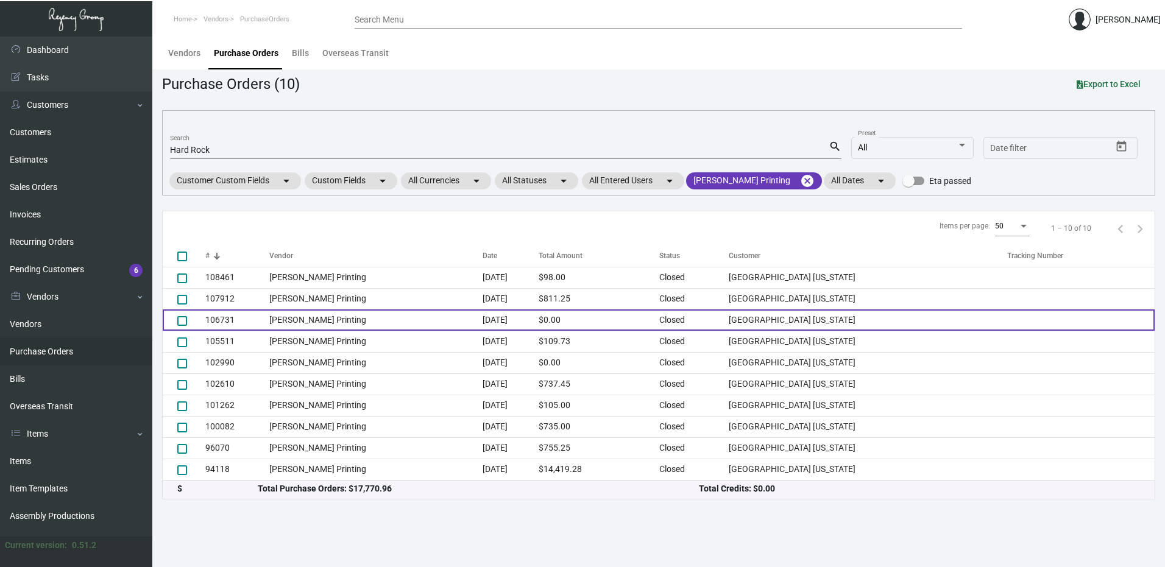
click at [224, 320] on td "106731" at bounding box center [237, 320] width 64 height 21
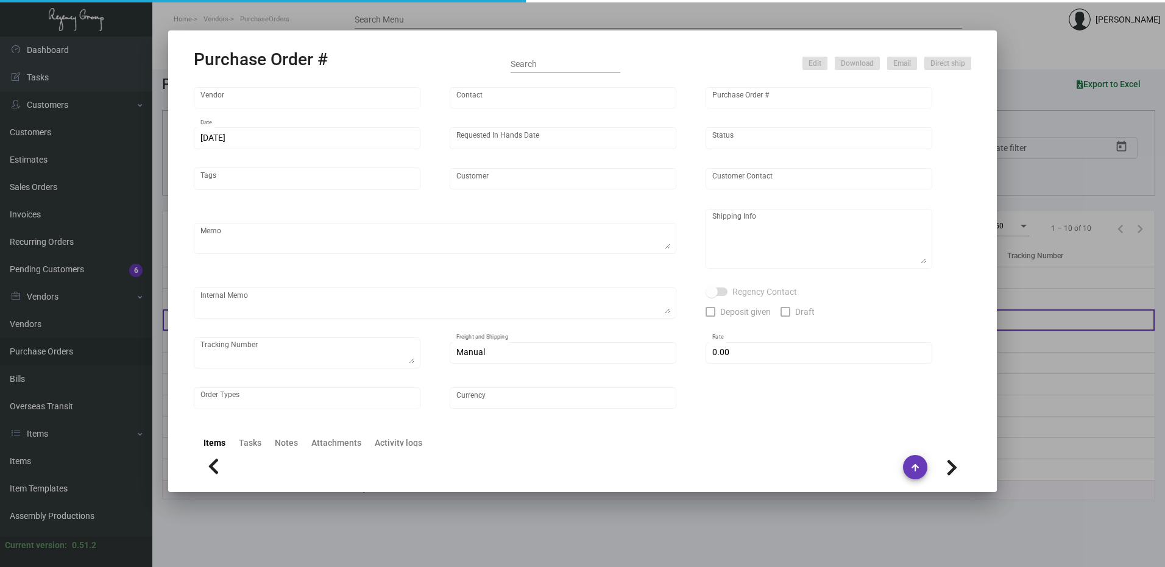
type input "[PERSON_NAME] Printing"
type input "[PERSON_NAME]"
type input "106731"
type input "[DATE]"
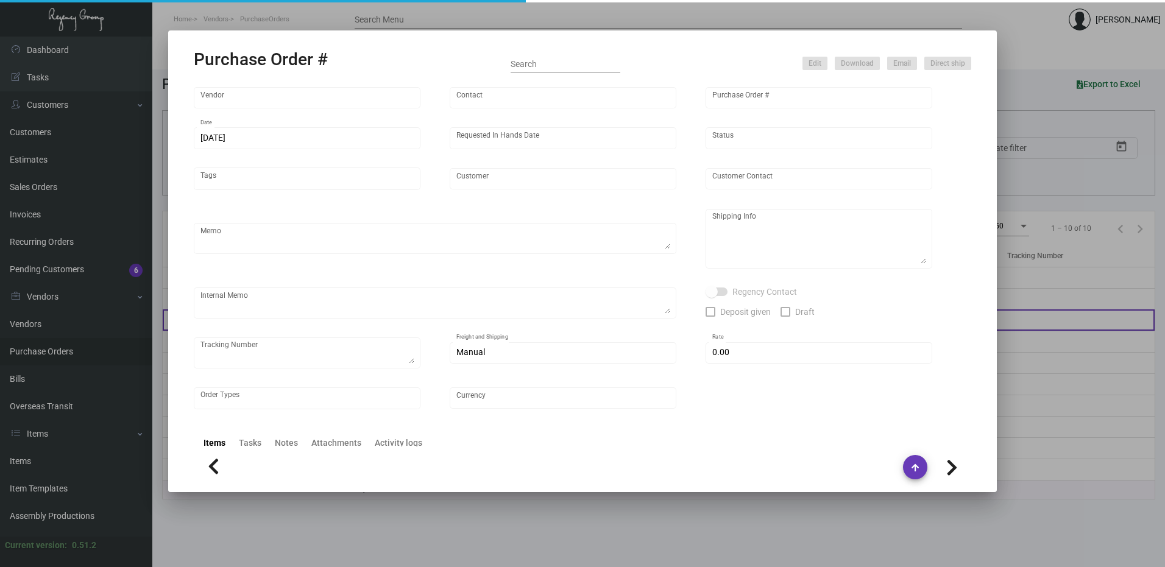
type input "[GEOGRAPHIC_DATA] [US_STATE]"
type textarea "Regency Group NJ - [PERSON_NAME] [STREET_ADDRESS]"
type textarea "When receive it, show to [PERSON_NAME] before shipping to client [DATE] Shipped…"
checkbox input "true"
type input "$ 0.00"
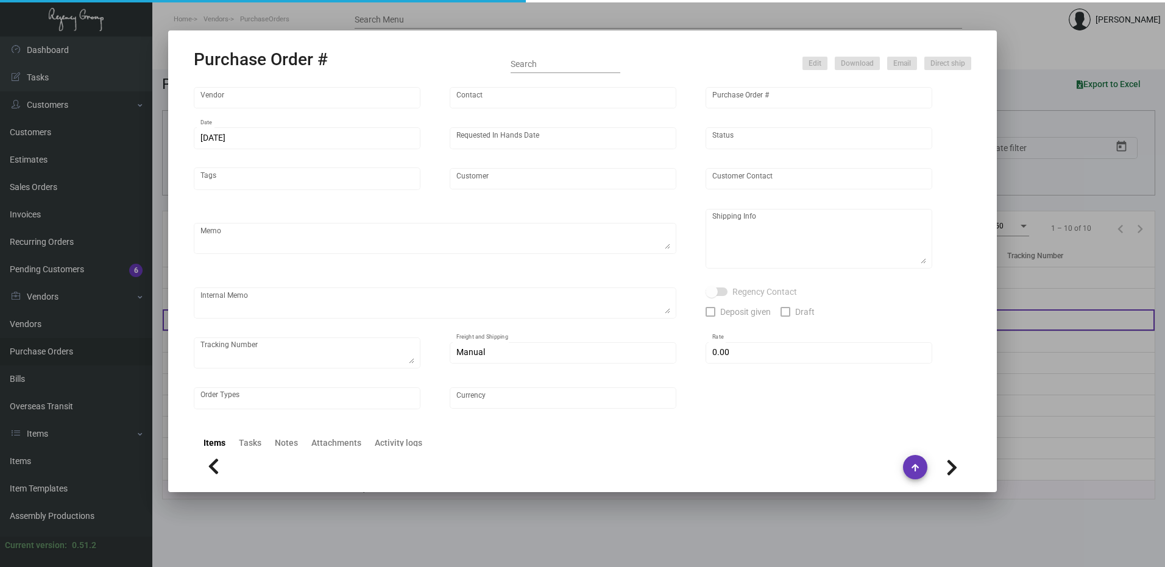
type input "United States Dollar $"
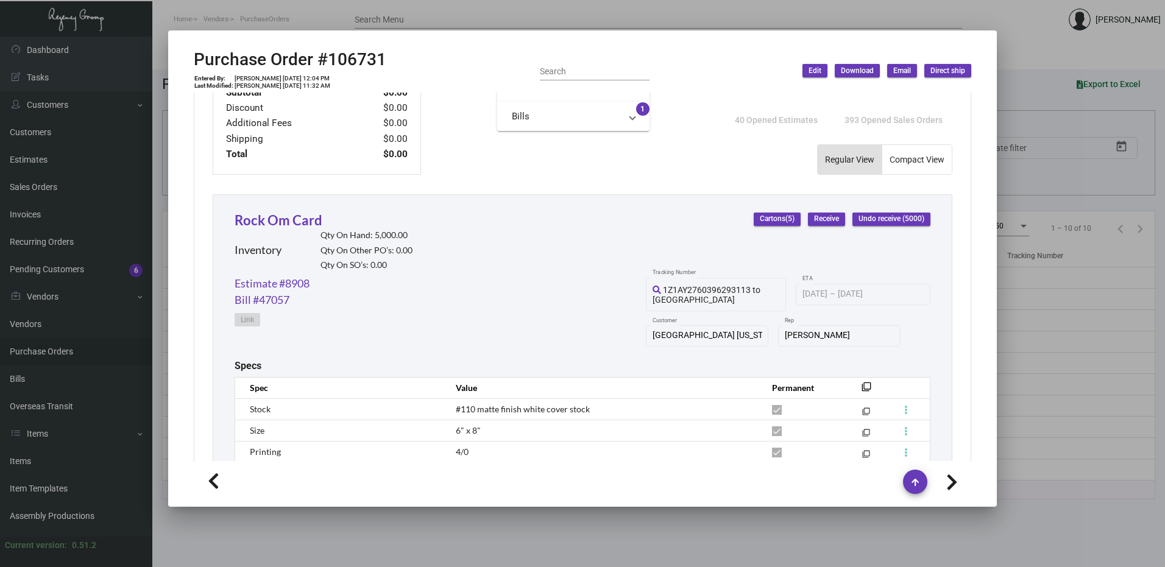
scroll to position [592, 0]
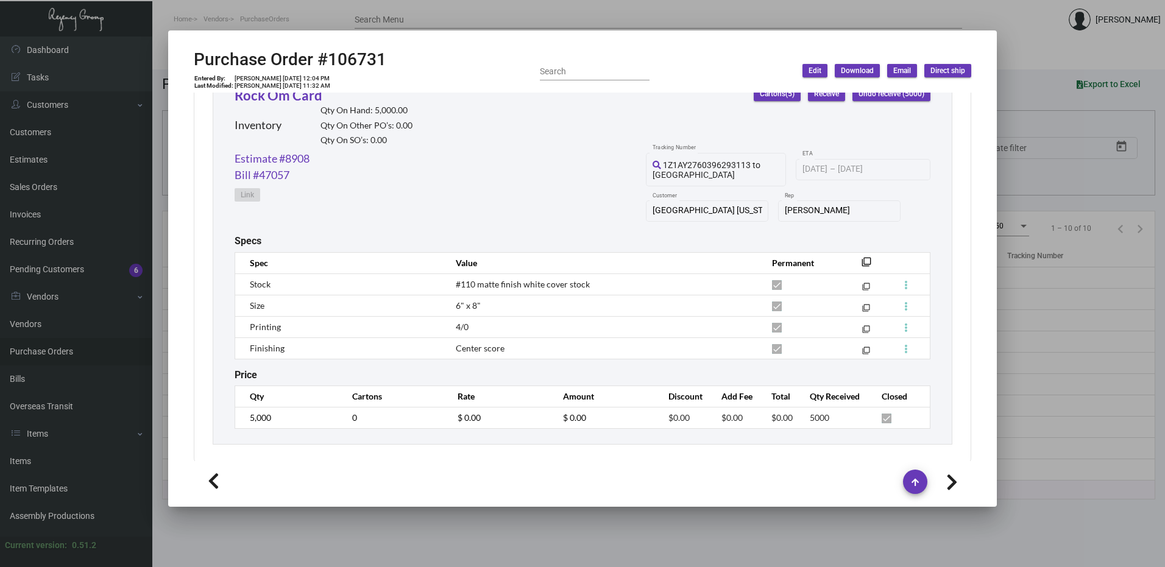
click at [471, 3] on div at bounding box center [582, 283] width 1165 height 567
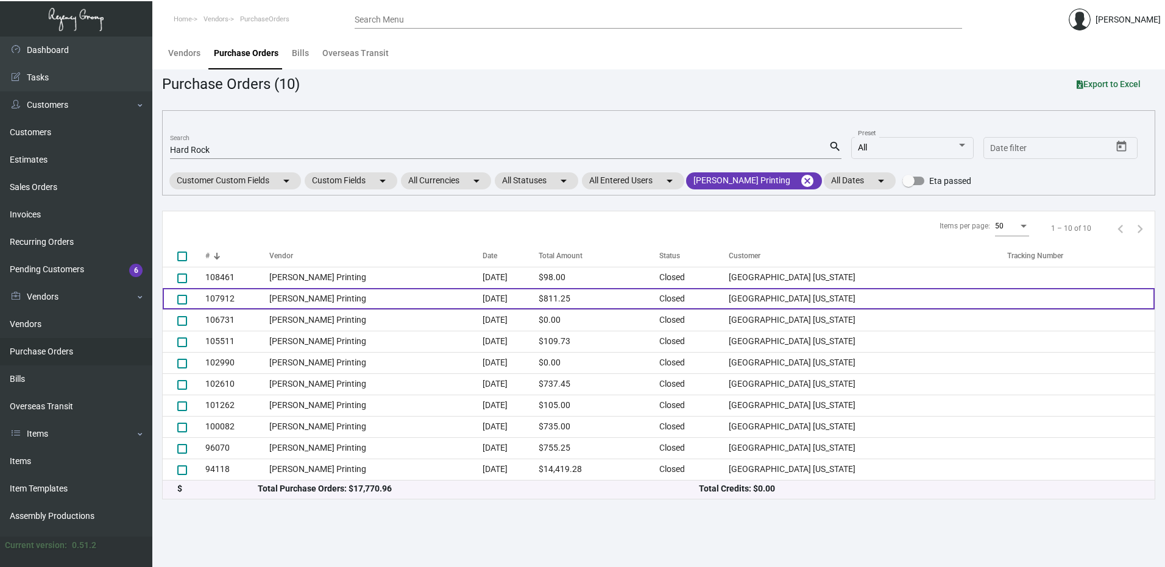
click at [233, 297] on td "107912" at bounding box center [237, 298] width 64 height 21
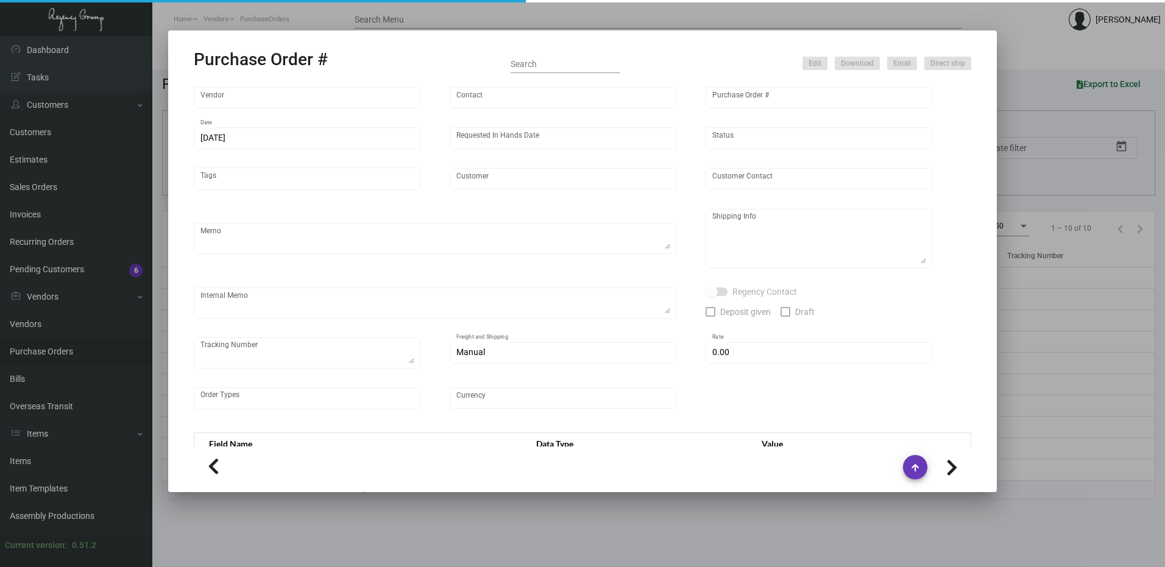
type input "[PERSON_NAME] Printing"
type input "[PERSON_NAME]"
type input "107912"
type input "[DATE]"
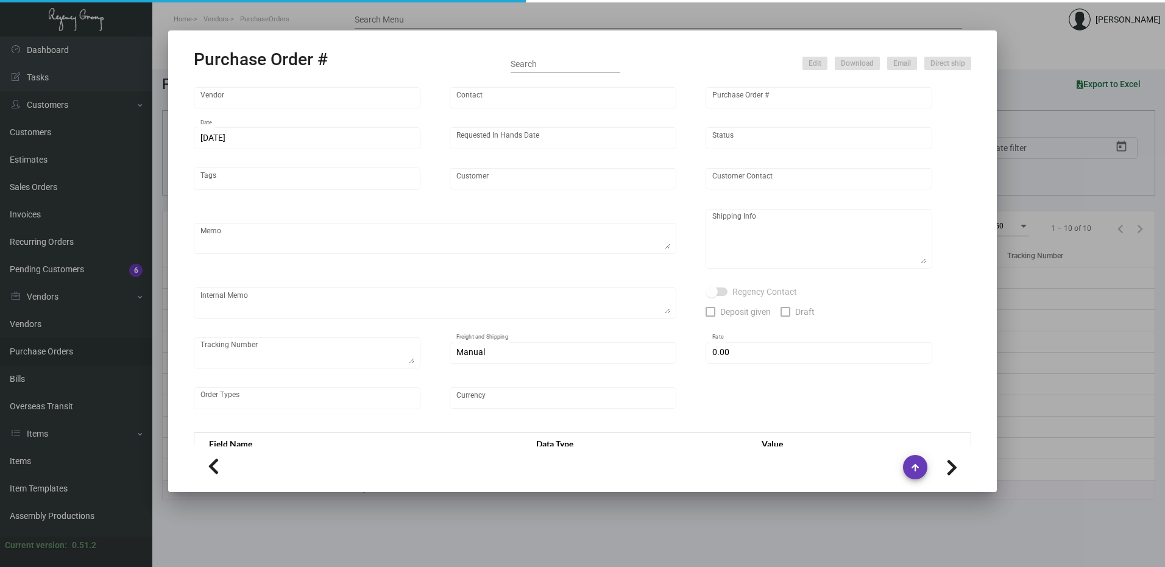
type input "[GEOGRAPHIC_DATA] [US_STATE]"
type textarea "“PLEASE SEND PDF PROOFS TO OUR ART TEAM; [EMAIL_ADDRESS][DOMAIN_NAME] WITH ME I…"
type textarea "Regency Group NJ - [PERSON_NAME] [STREET_ADDRESS]"
type textarea "Label provided to vendor to ship to NJ Warehouse. UPS Ground Cost $9.83"
checkbox input "true"
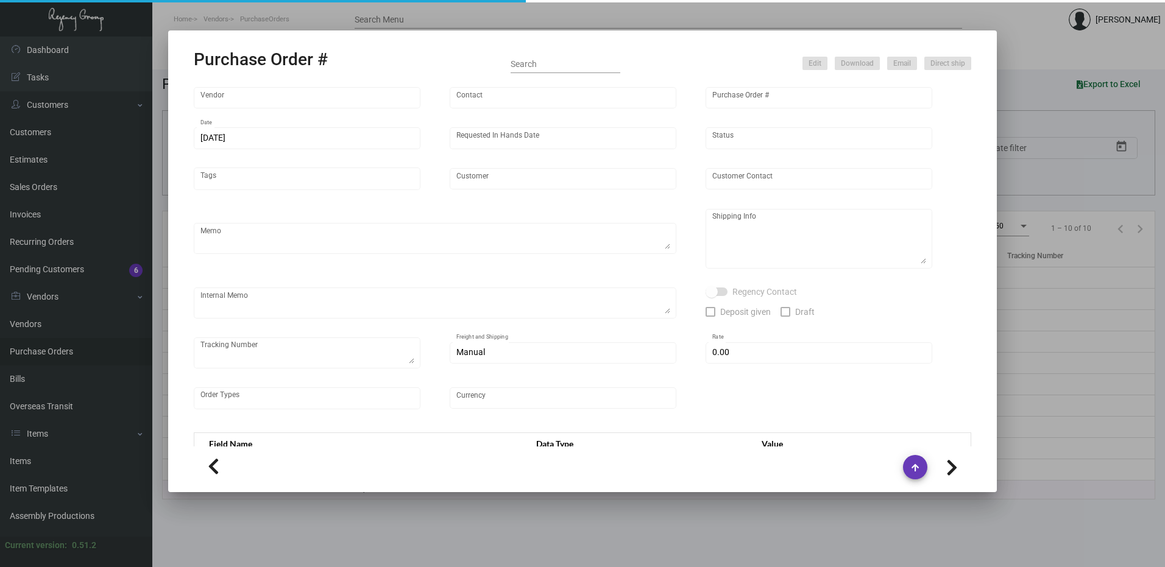
type input "$ 0.00"
type input "United States Dollar $"
type input "$ 0.295"
type input "$ 811.25"
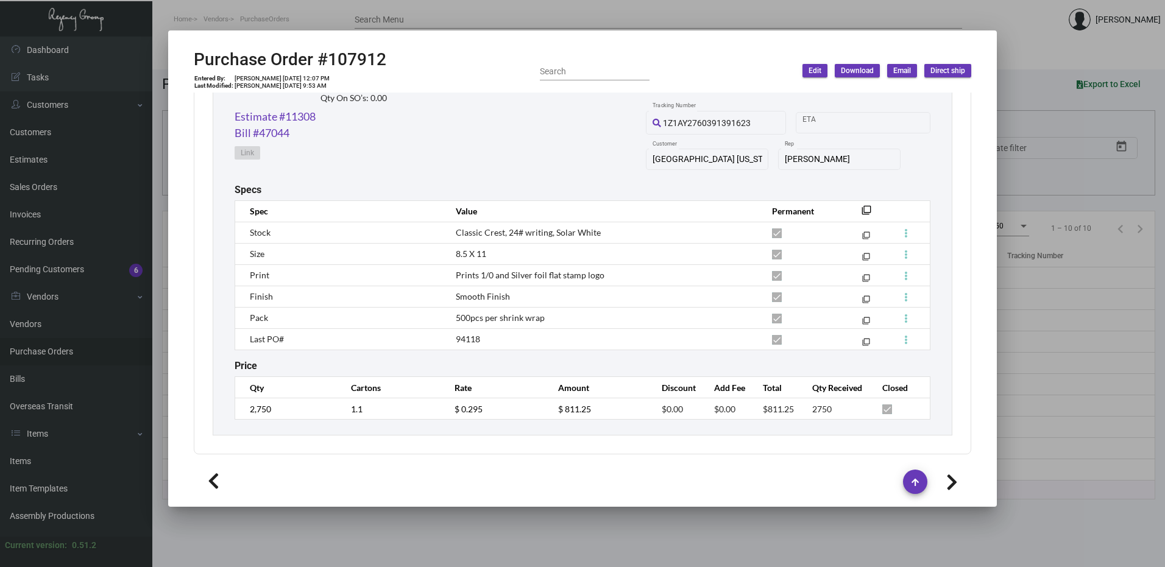
scroll to position [635, 0]
click at [455, 19] on div at bounding box center [582, 283] width 1165 height 567
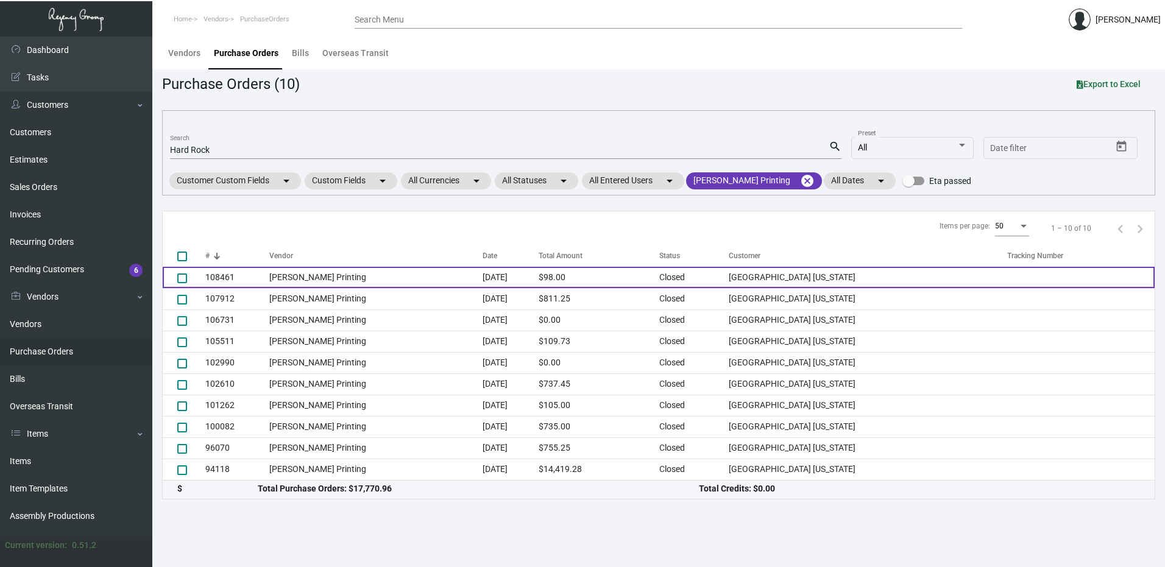
click at [225, 280] on td "108461" at bounding box center [237, 277] width 64 height 21
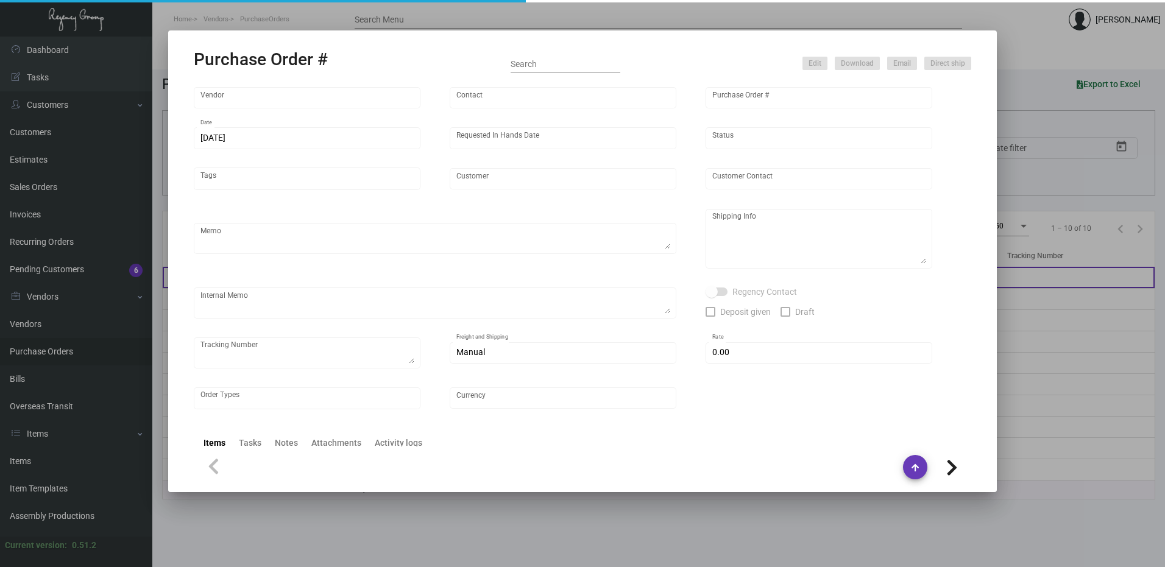
type input "[PERSON_NAME] Printing"
type input "[PERSON_NAME]"
type input "108461"
type input "[DATE]"
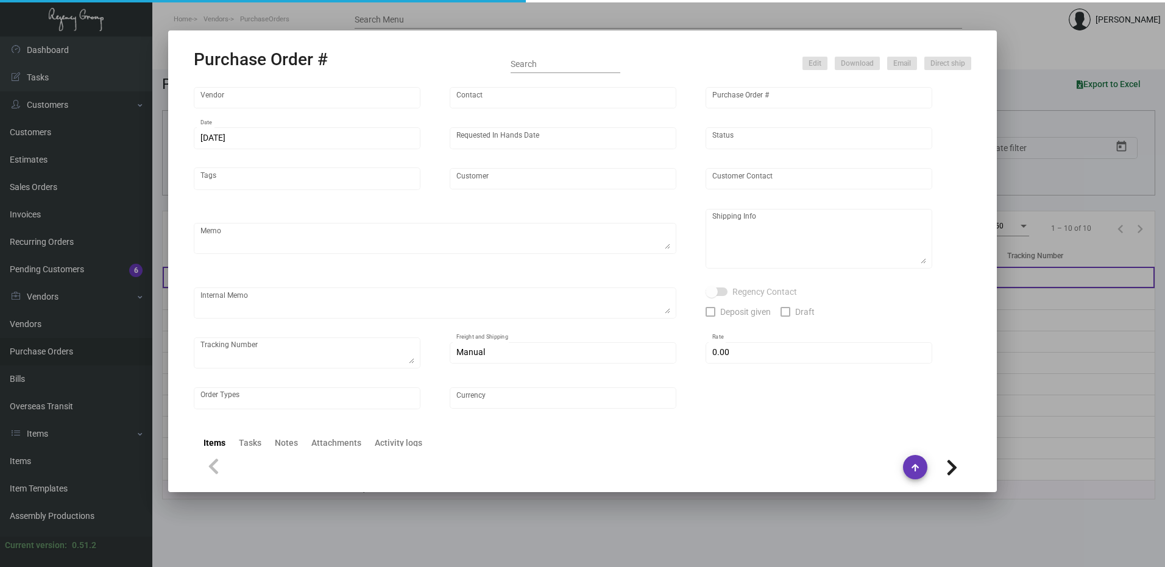
type input "[GEOGRAPHIC_DATA] [US_STATE]"
type input "Receiving [GEOGRAPHIC_DATA]"
type textarea "Please send proof for approval to [EMAIL_ADDRESS][DOMAIN_NAME] with me cc'd. **…"
type textarea "[GEOGRAPHIC_DATA] [US_STATE] - Receiving [GEOGRAPHIC_DATA] [GEOGRAPHIC_DATA] [S…"
type textarea "Label provided to vendor to ship to hotel UPS Ground Cost $11.29"
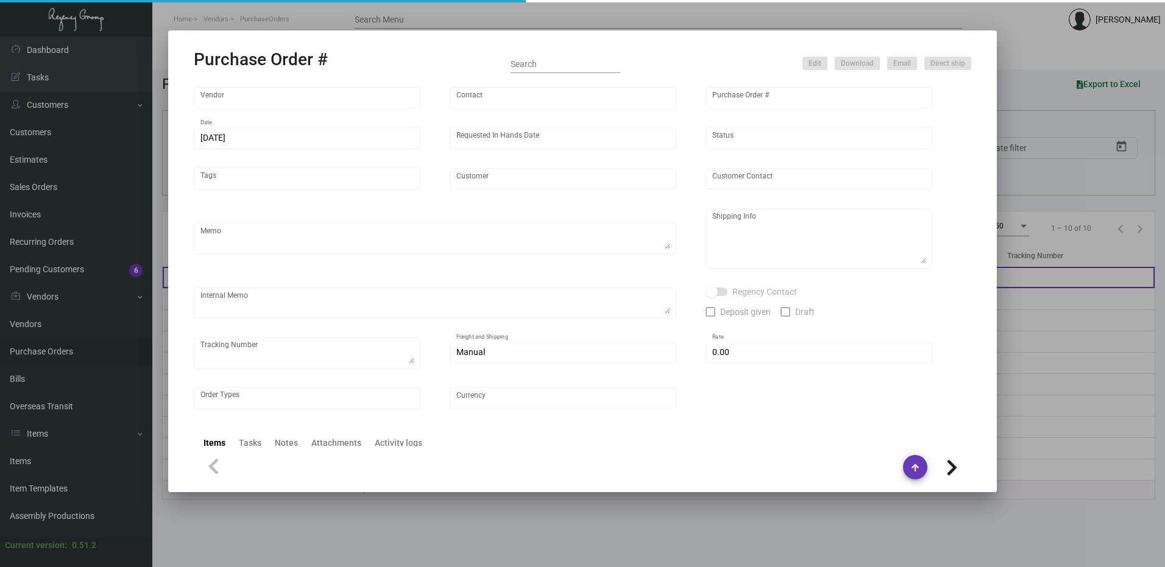
type input "$ 0.00"
type input "United States Dollar $"
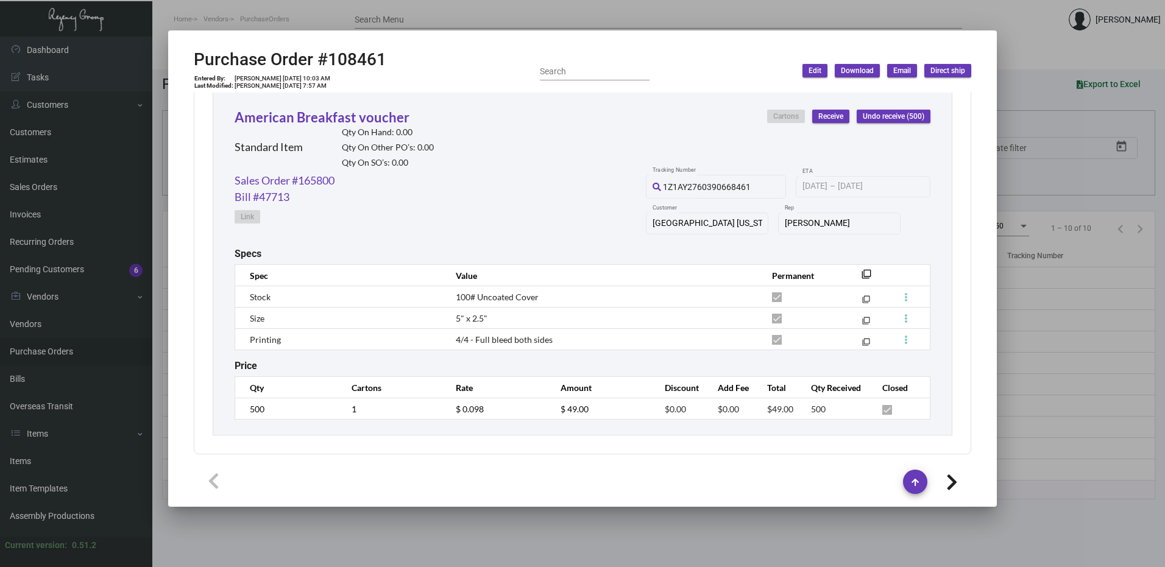
scroll to position [958, 0]
click at [459, 13] on div at bounding box center [582, 283] width 1165 height 567
